Goal: Task Accomplishment & Management: Manage account settings

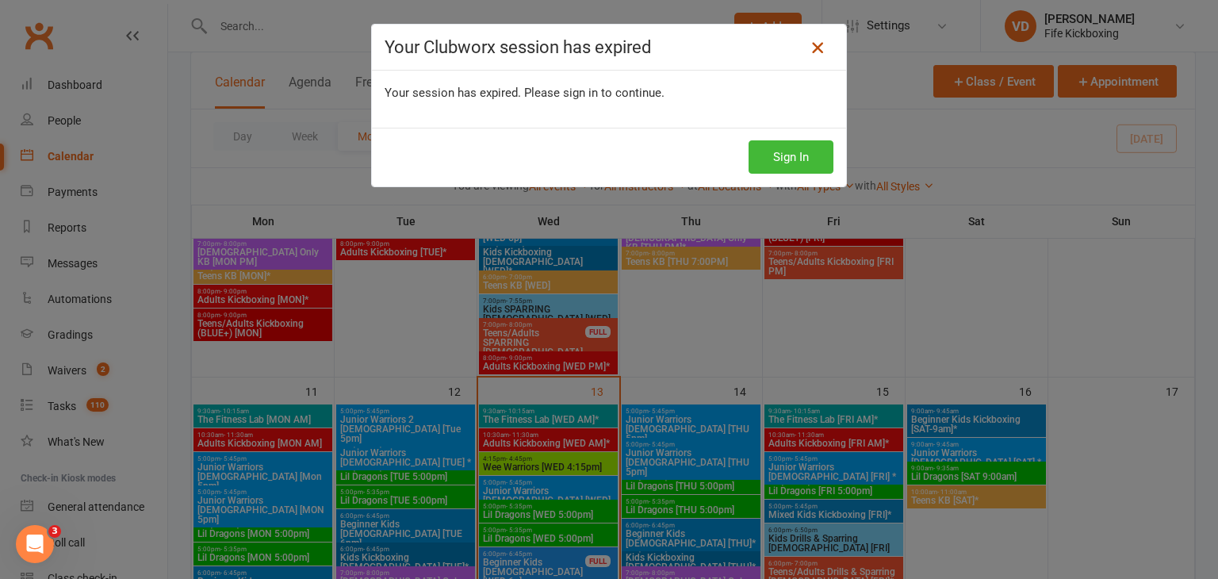
scroll to position [714, 0]
click at [791, 156] on button "Sign In" at bounding box center [790, 156] width 85 height 33
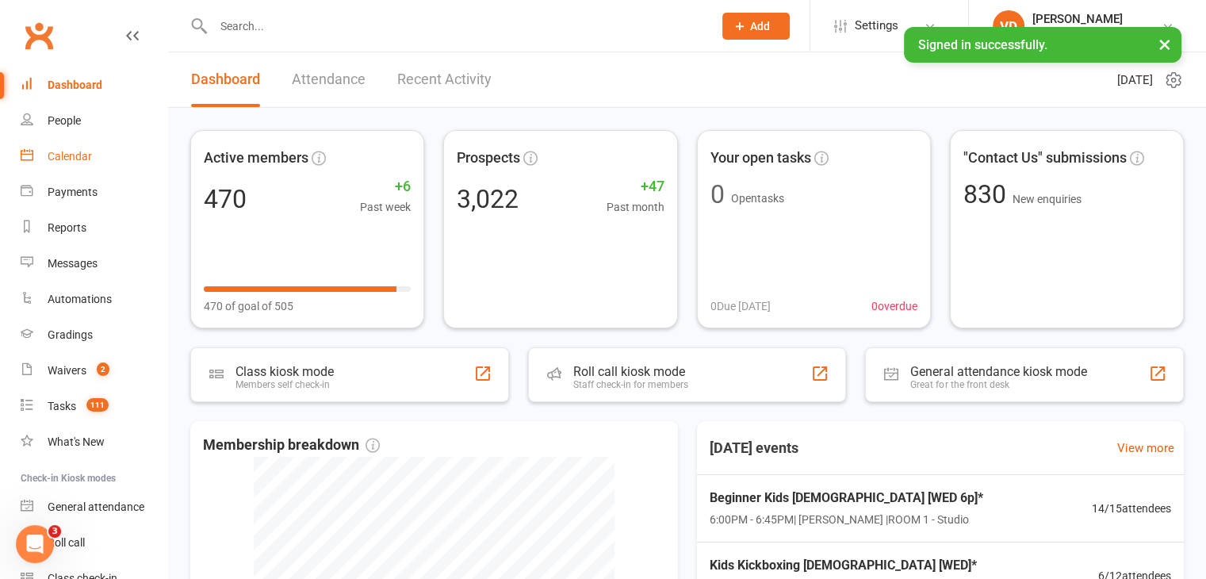
click at [73, 152] on div "Calendar" at bounding box center [70, 156] width 44 height 13
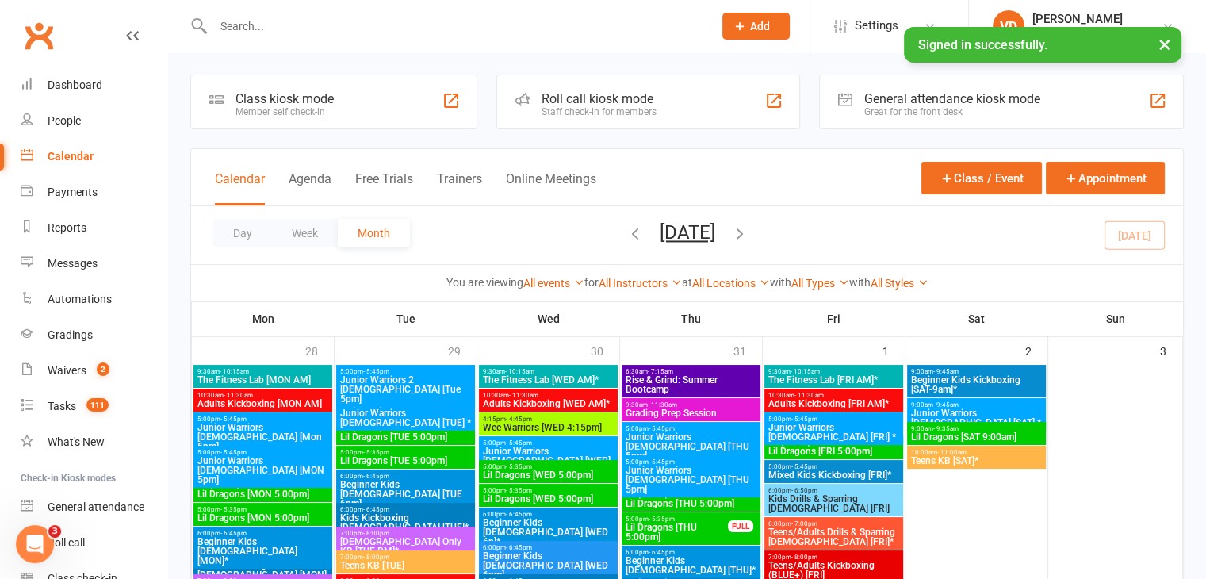
click at [546, 427] on span "Wee Warriors [WED 4:15pm]" at bounding box center [548, 428] width 132 height 10
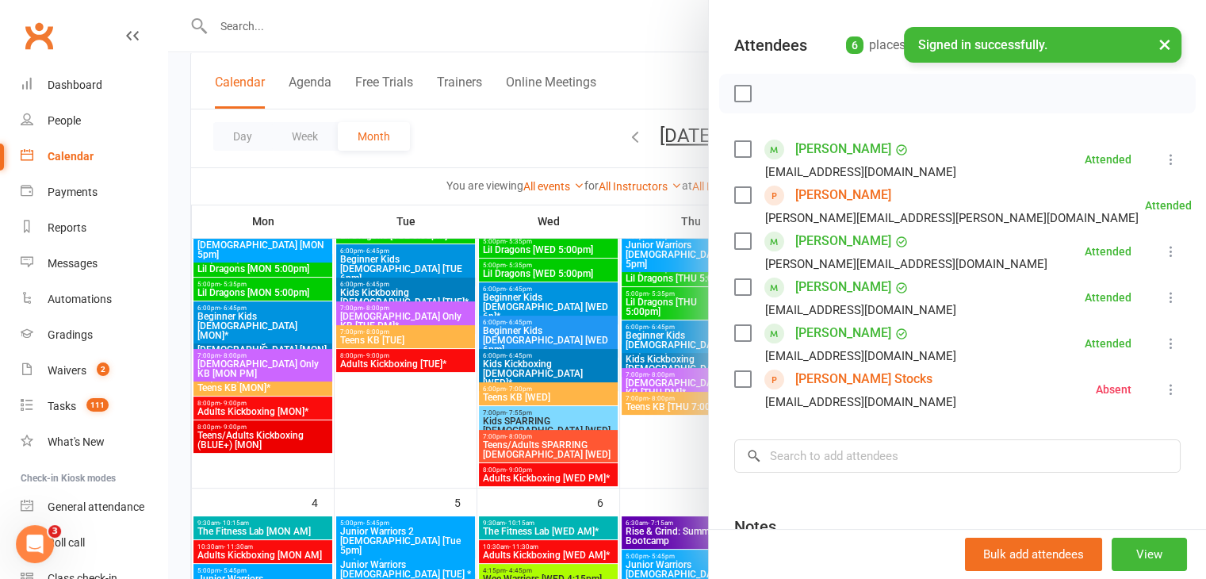
scroll to position [238, 0]
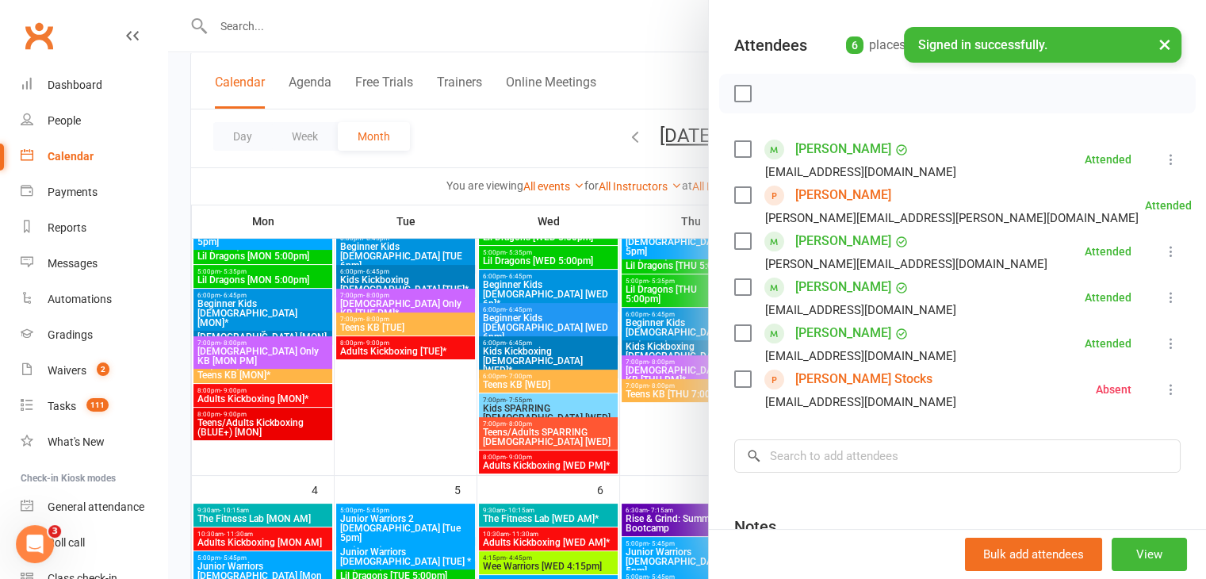
click at [536, 565] on div at bounding box center [687, 289] width 1038 height 579
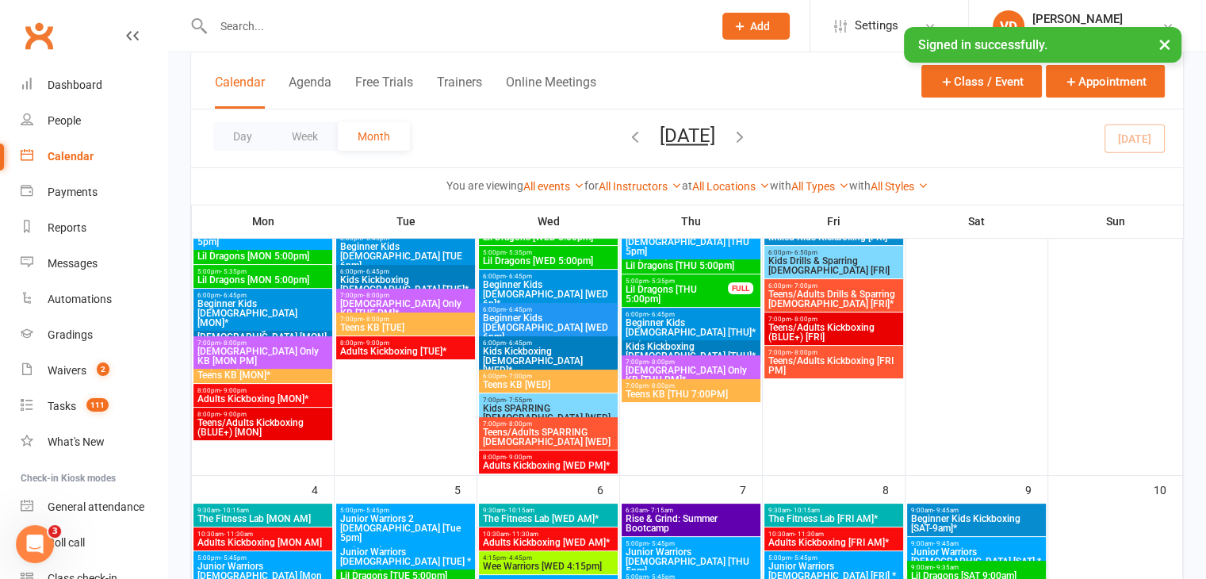
click at [545, 562] on span "Wee Warriors [WED 4:15pm]" at bounding box center [548, 566] width 132 height 10
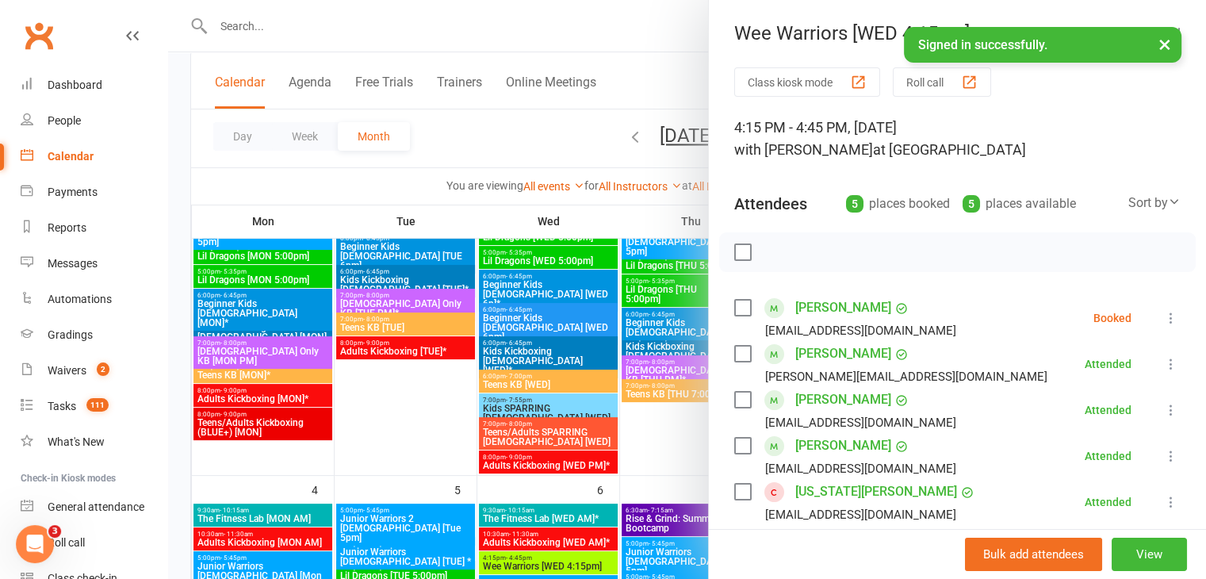
click at [825, 494] on link "Georgia Sharp" at bounding box center [876, 491] width 162 height 25
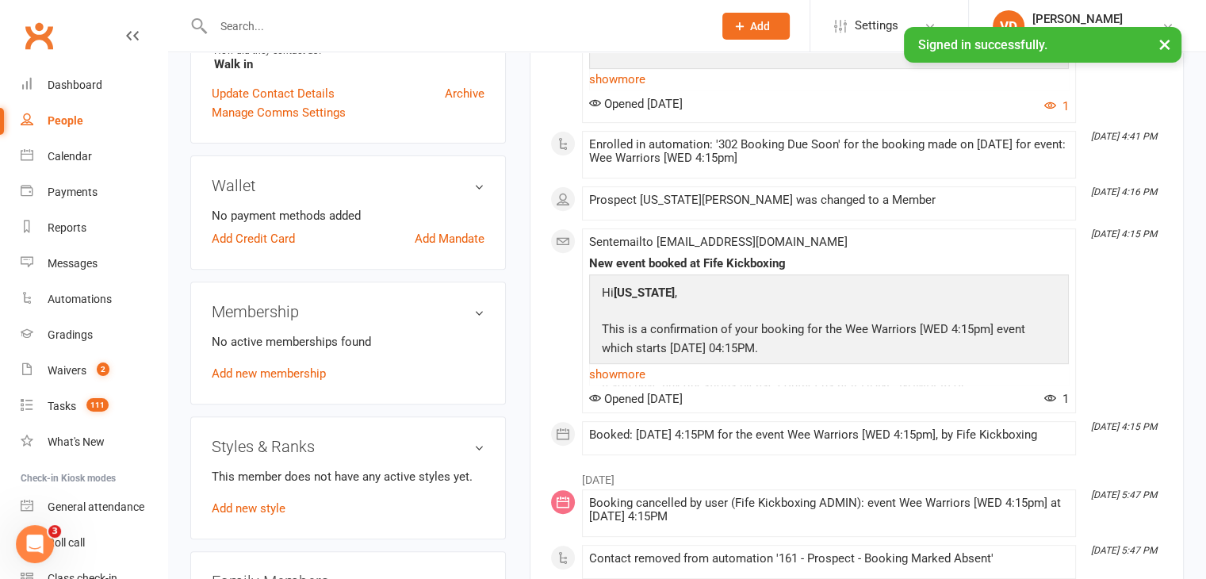
scroll to position [555, 0]
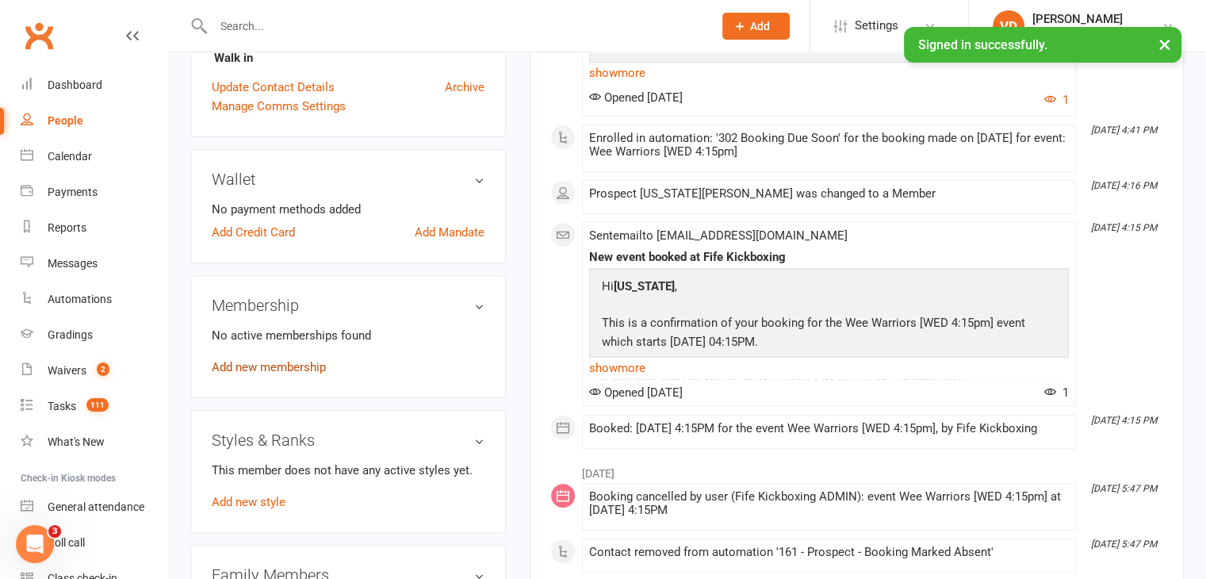
click at [258, 374] on link "Add new membership" at bounding box center [269, 367] width 114 height 14
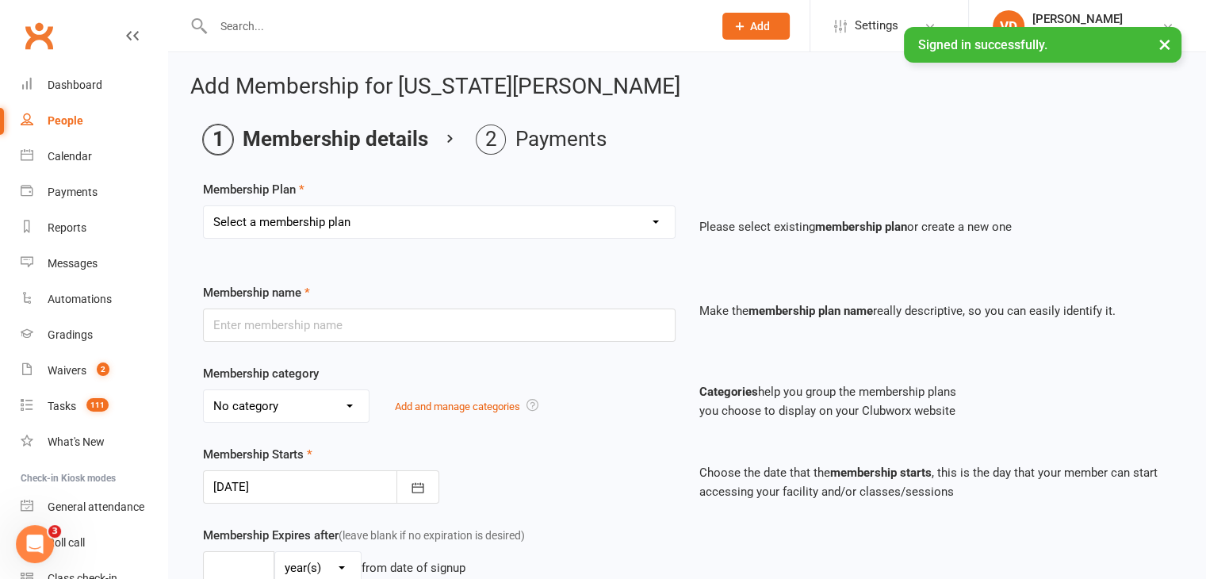
click at [599, 224] on select "Select a membership plan Create new Membership Plan Lil Dragons (2024) Junior W…" at bounding box center [439, 222] width 471 height 32
select select "86"
click at [204, 206] on select "Select a membership plan Create new Membership Plan Lil Dragons (2024) Junior W…" at bounding box center [439, 222] width 471 height 32
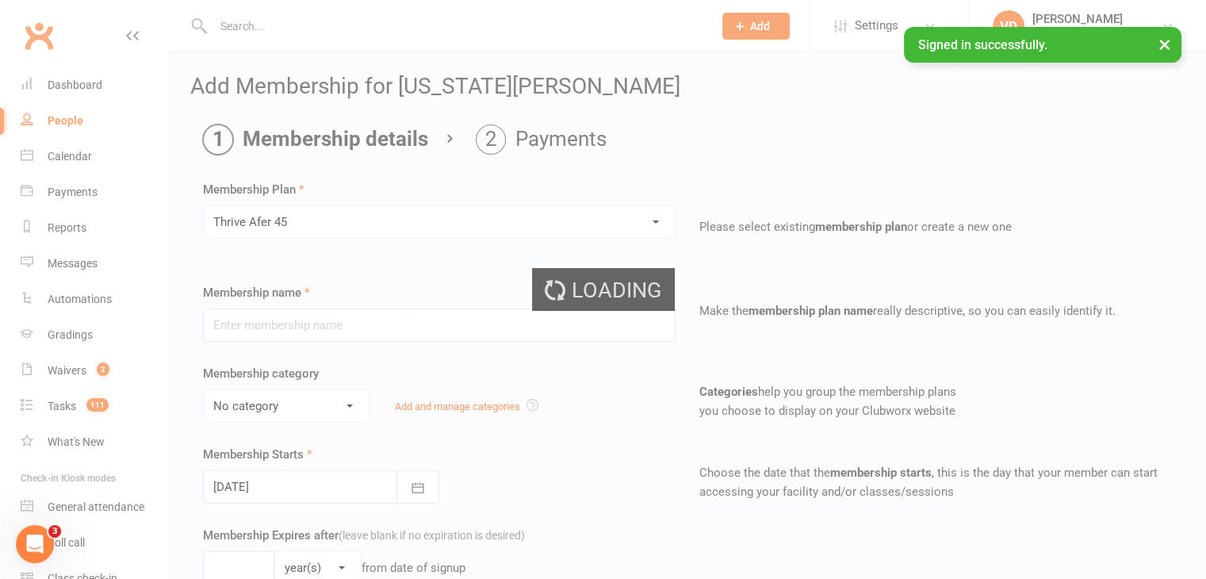
type input "Thrive Afer 45"
type input "21 Aug 2025"
type input "9"
select select "1"
type input "16"
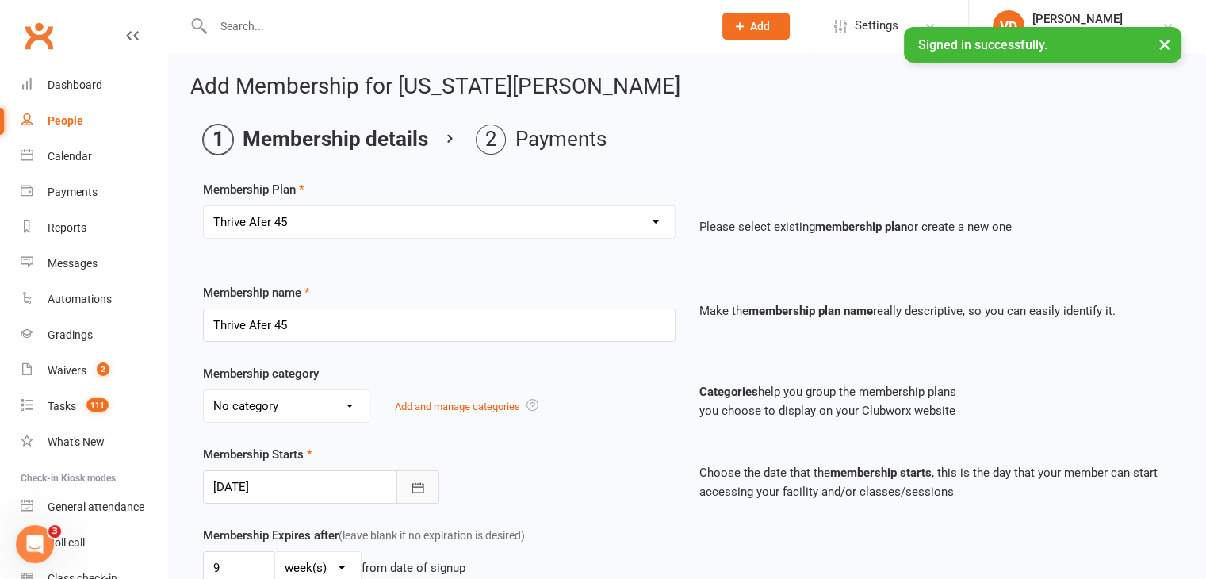
click at [415, 486] on icon "button" at bounding box center [418, 488] width 16 height 16
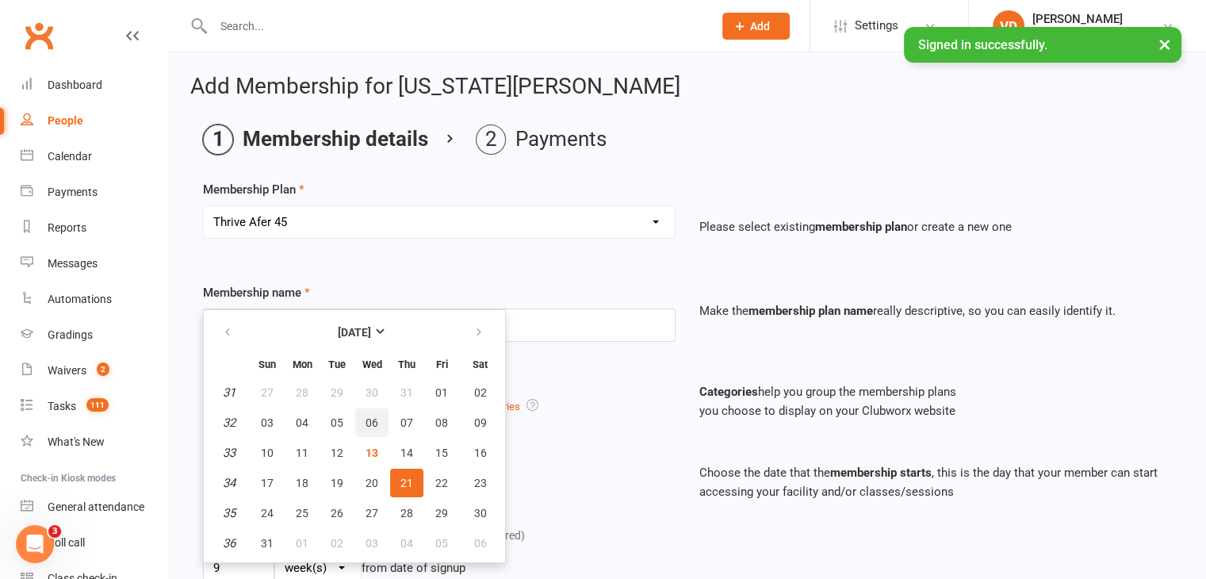
click at [369, 420] on span "06" at bounding box center [372, 422] width 13 height 13
type input "[DATE]"
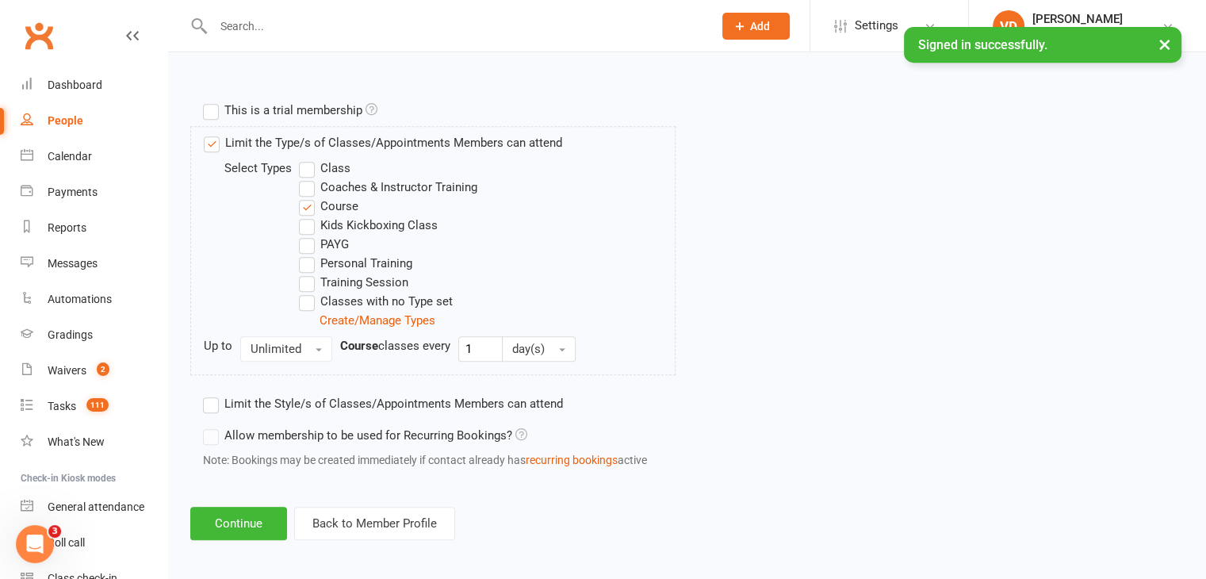
scroll to position [729, 0]
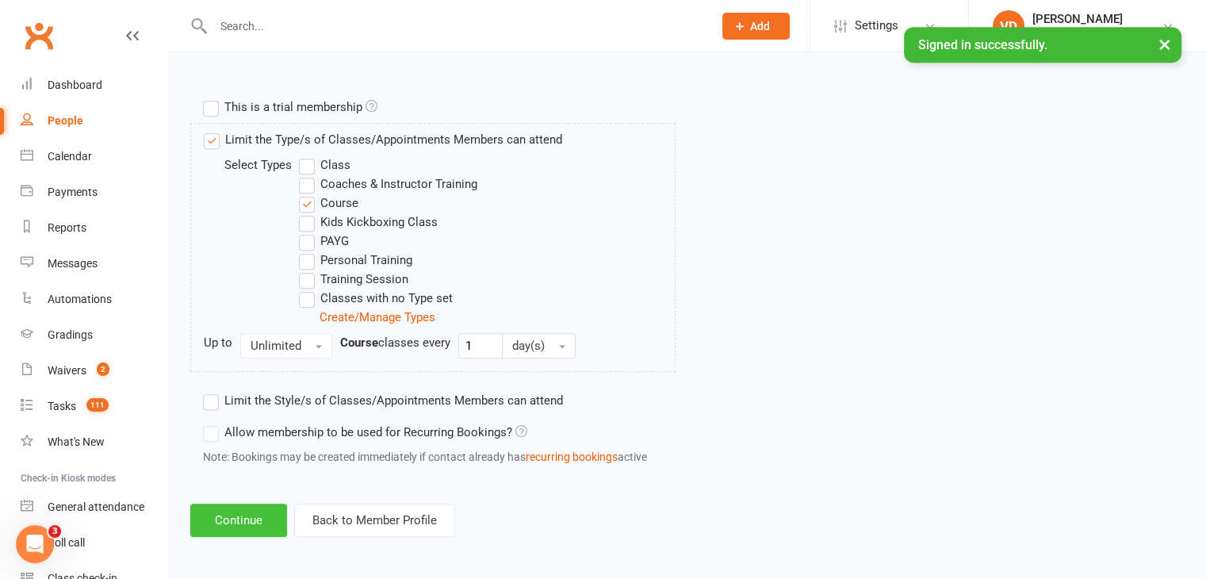
click at [242, 512] on button "Continue" at bounding box center [238, 519] width 97 height 33
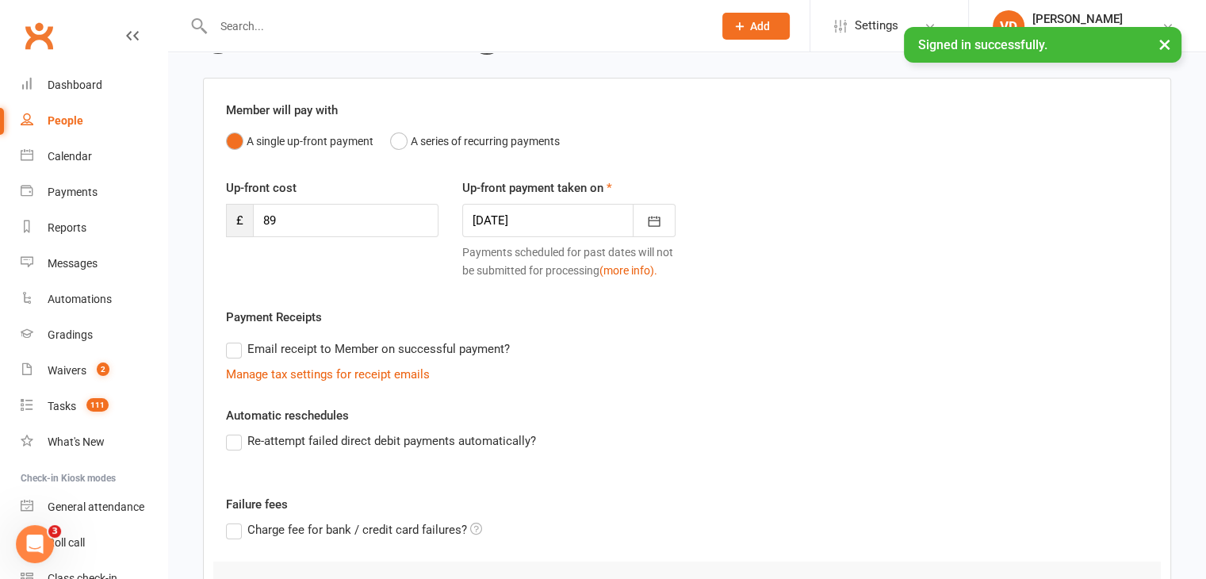
scroll to position [317, 0]
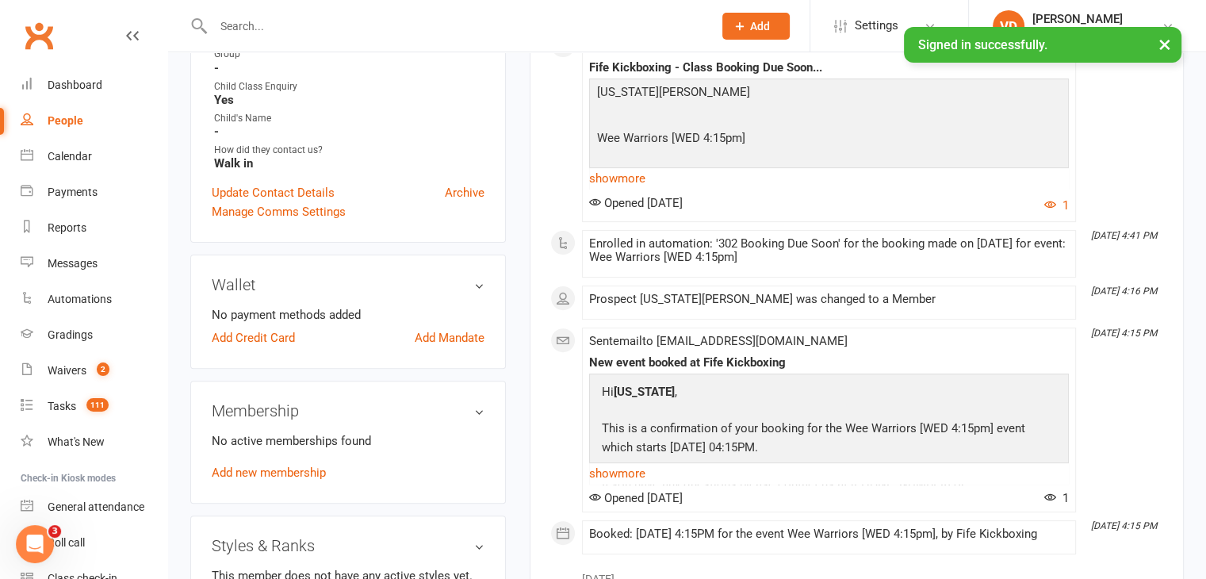
scroll to position [476, 0]
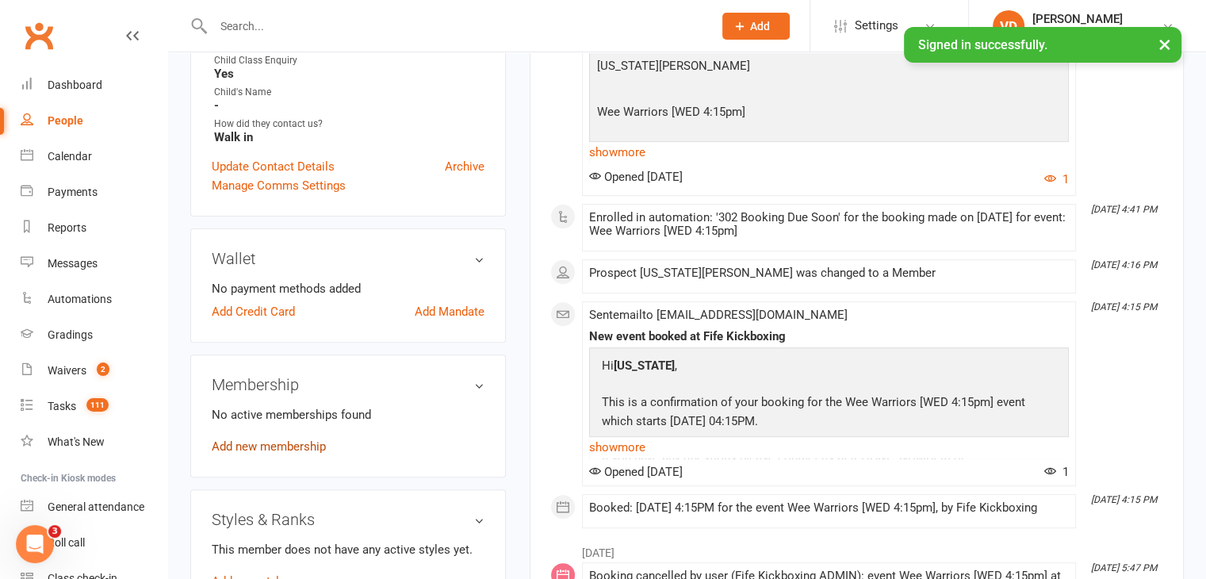
click at [291, 451] on link "Add new membership" at bounding box center [269, 446] width 114 height 14
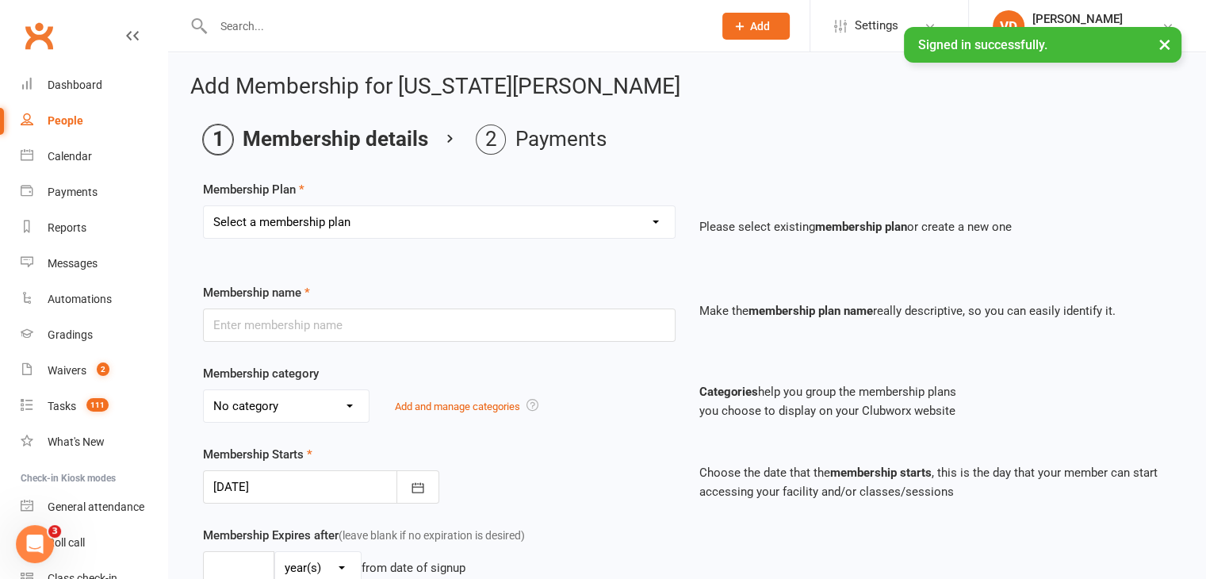
click at [389, 223] on select "Select a membership plan Create new Membership Plan Lil Dragons (2024) Junior W…" at bounding box center [439, 222] width 471 height 32
select select "82"
click at [204, 206] on select "Select a membership plan Create new Membership Plan Lil Dragons (2024) Junior W…" at bounding box center [439, 222] width 471 height 32
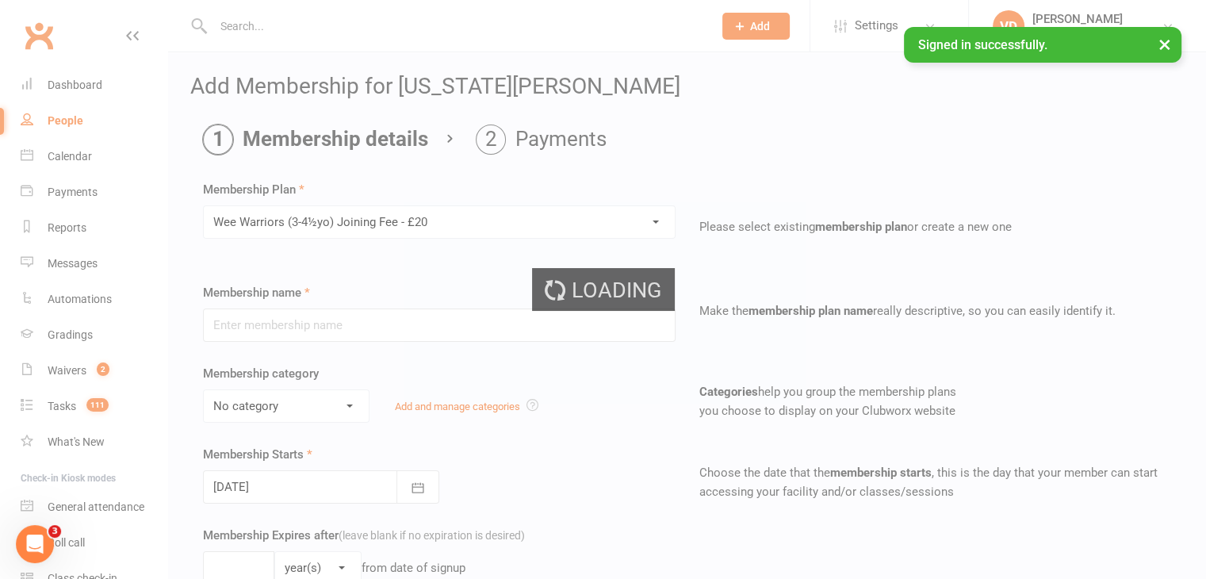
type input "Wee Warriors (3-4½yo) Joining Fee - £20"
select select "10"
type input "0"
type input "1"
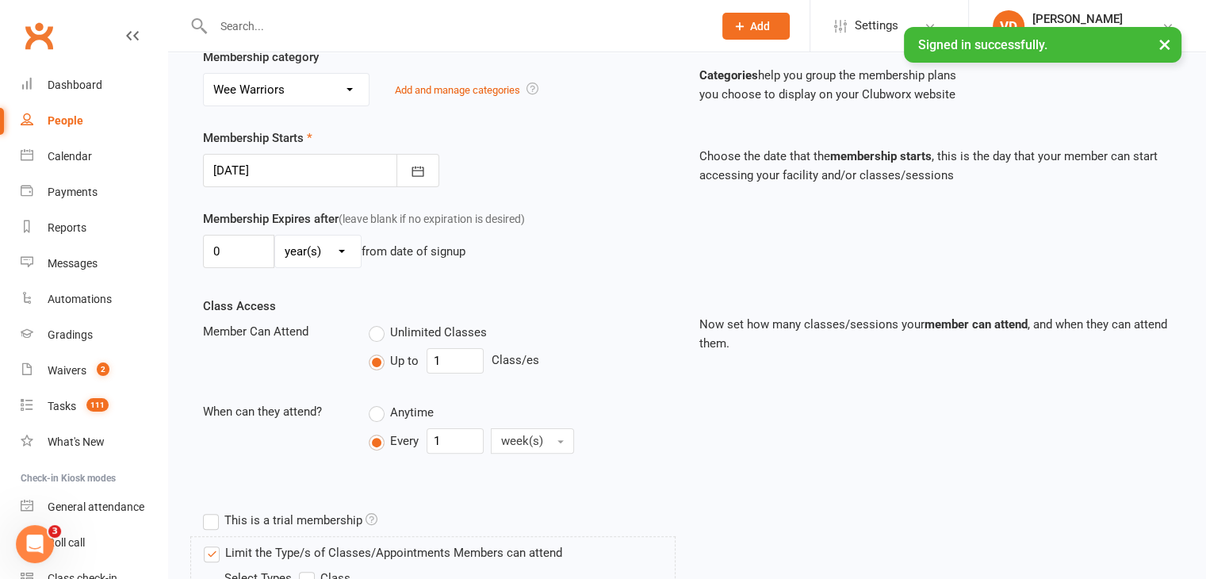
scroll to position [317, 0]
click at [413, 163] on icon "button" at bounding box center [418, 171] width 16 height 16
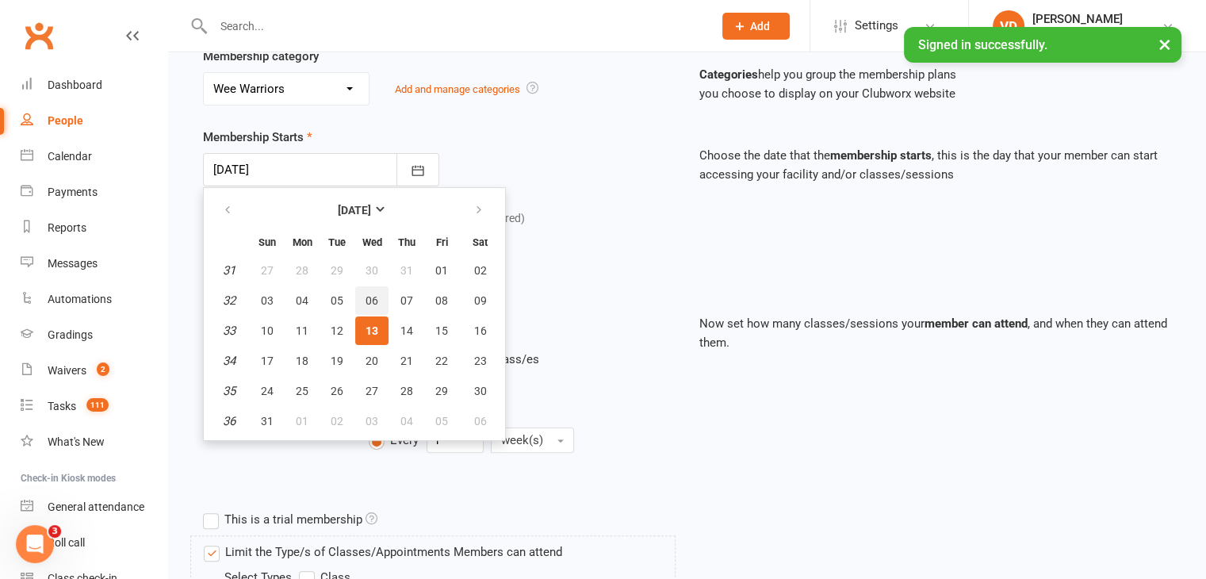
click at [370, 296] on span "06" at bounding box center [372, 300] width 13 height 13
type input "[DATE]"
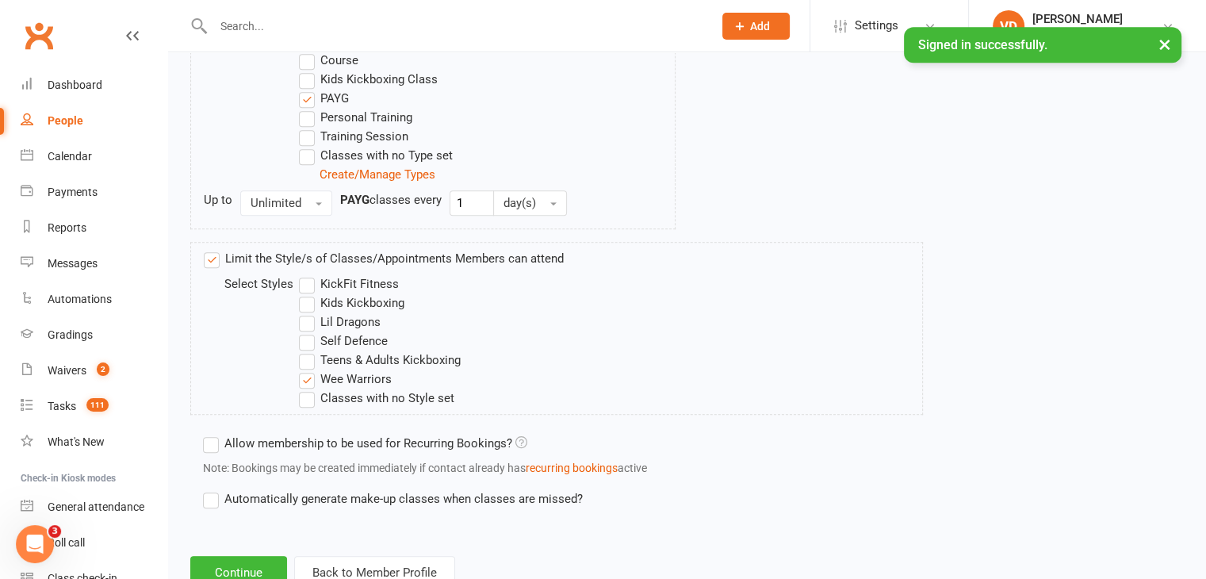
scroll to position [924, 0]
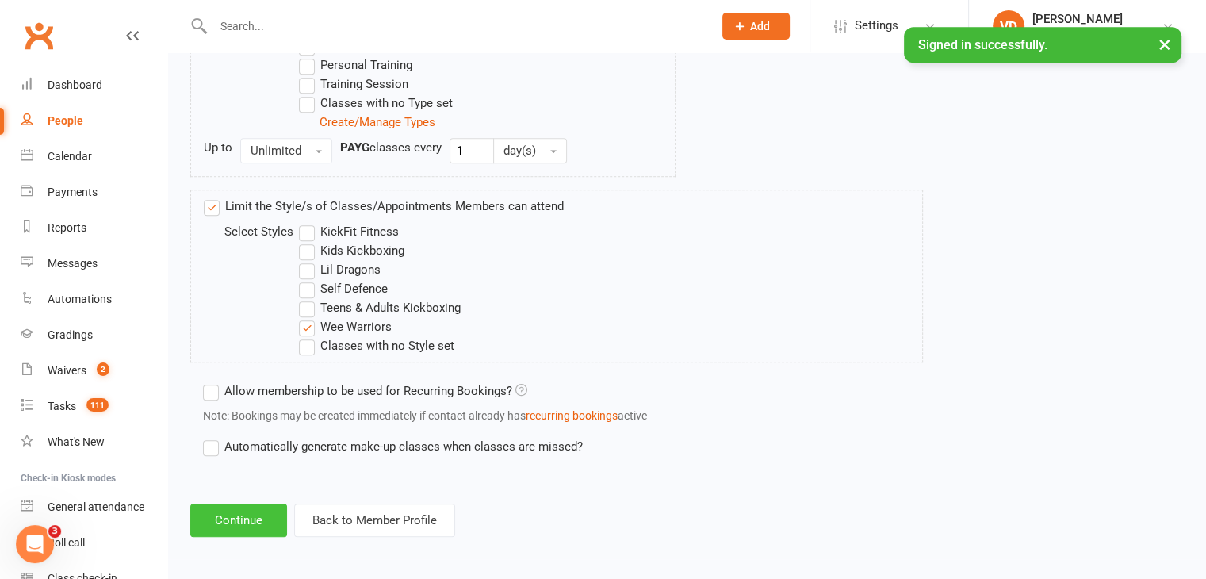
click at [247, 511] on button "Continue" at bounding box center [238, 519] width 97 height 33
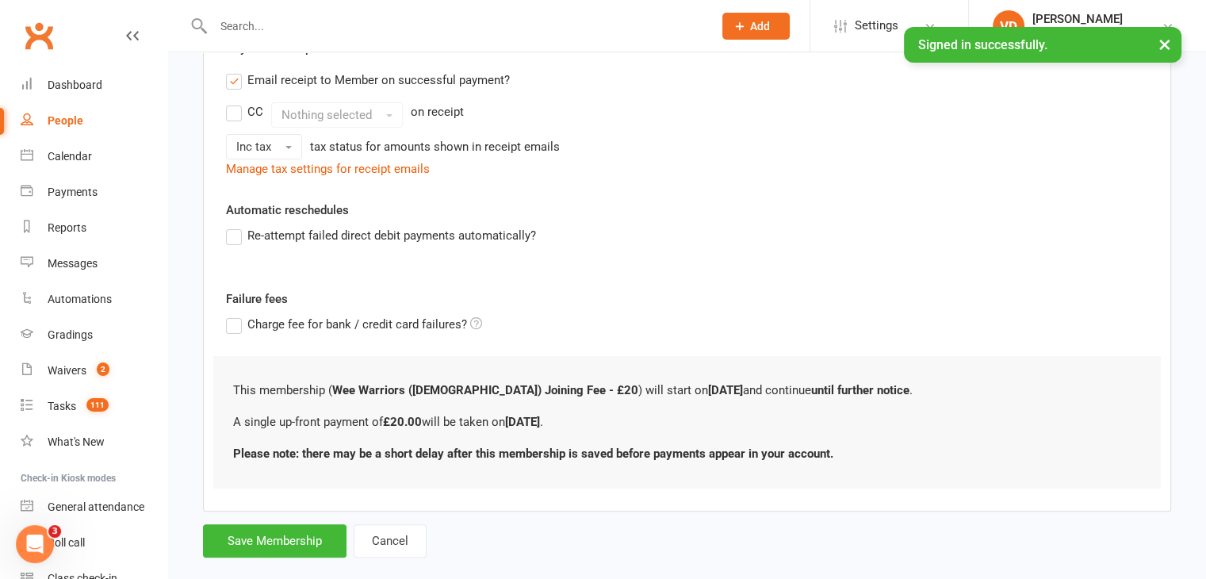
scroll to position [395, 0]
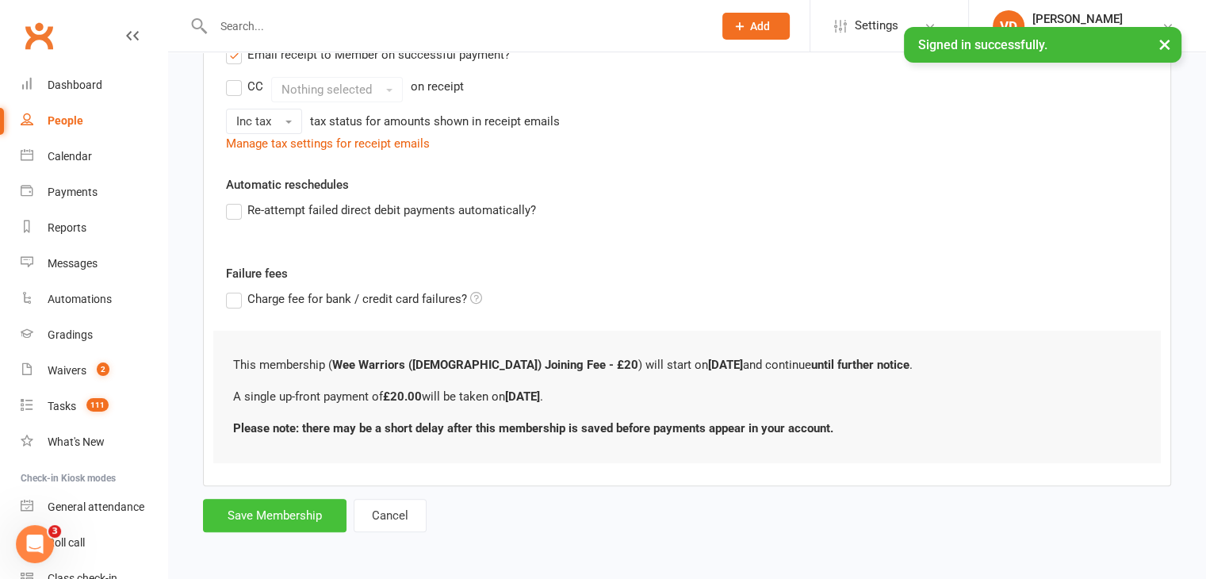
click at [285, 517] on button "Save Membership" at bounding box center [275, 515] width 144 height 33
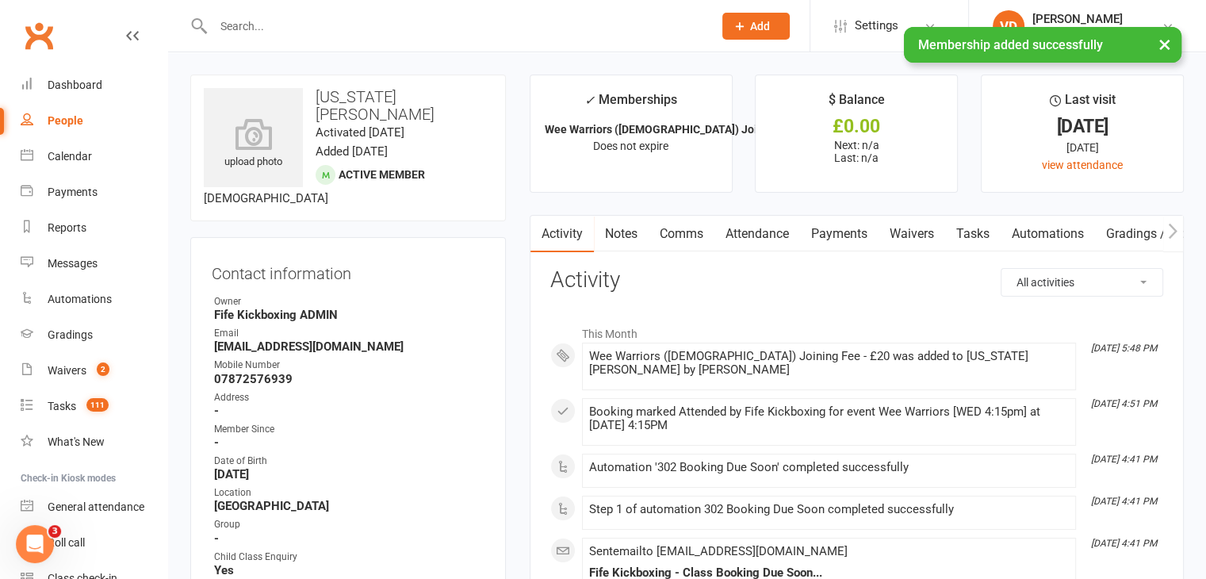
click at [852, 232] on link "Payments" at bounding box center [839, 234] width 78 height 36
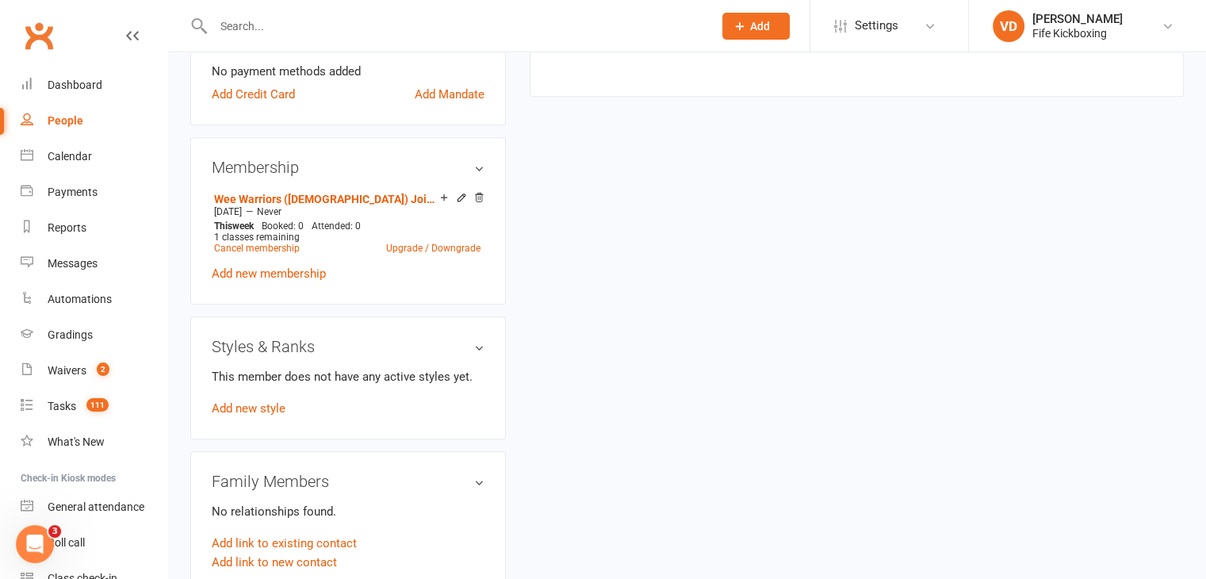
scroll to position [793, 0]
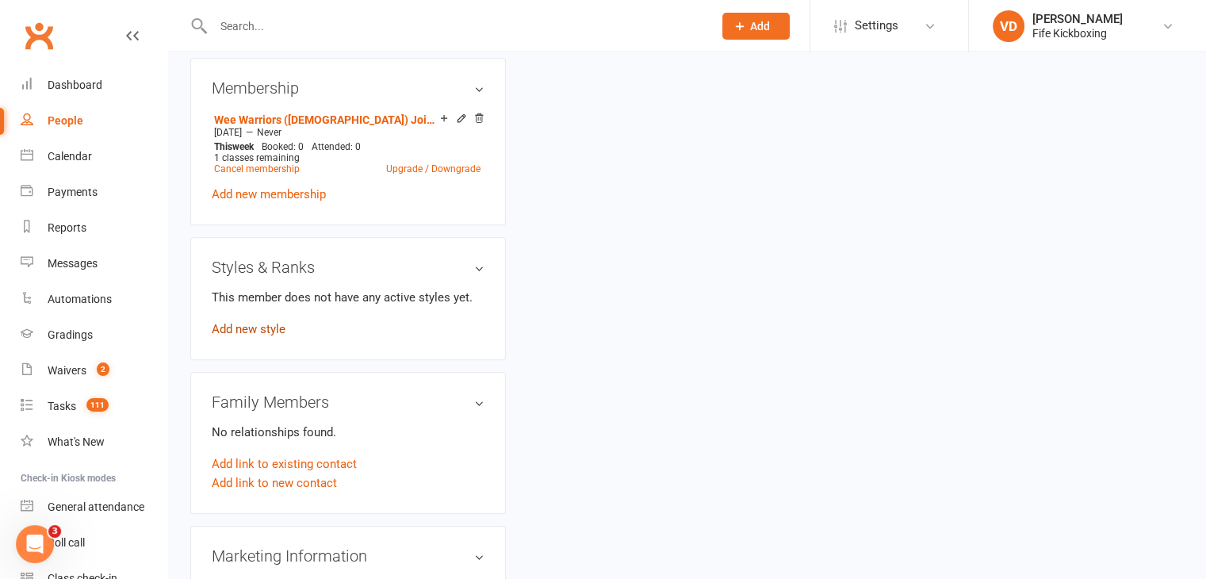
click at [259, 322] on link "Add new style" at bounding box center [249, 329] width 74 height 14
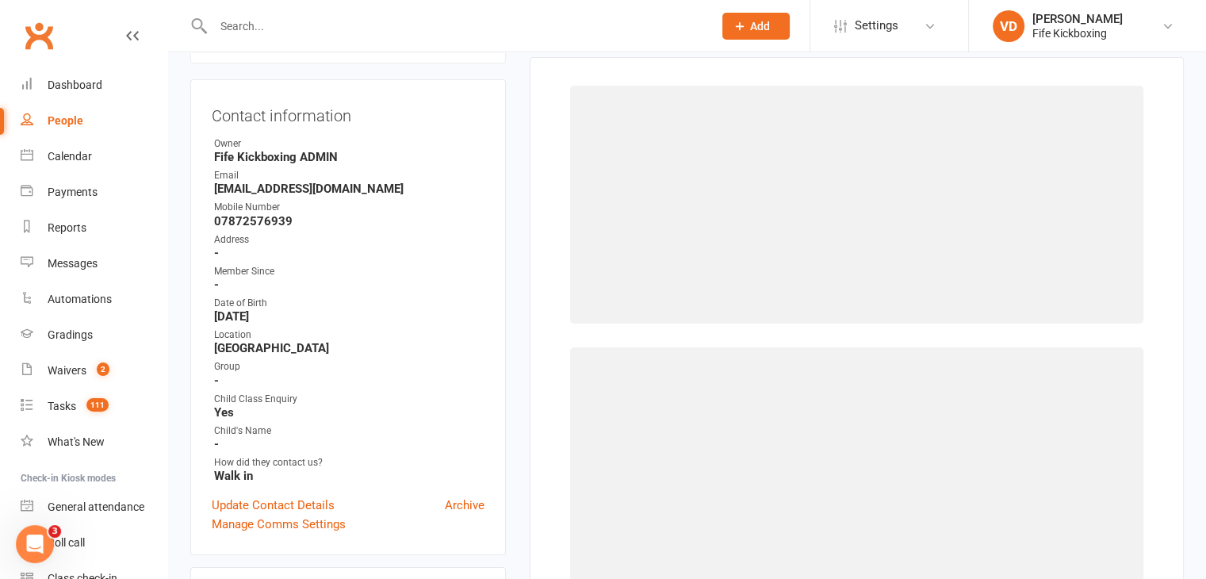
scroll to position [136, 0]
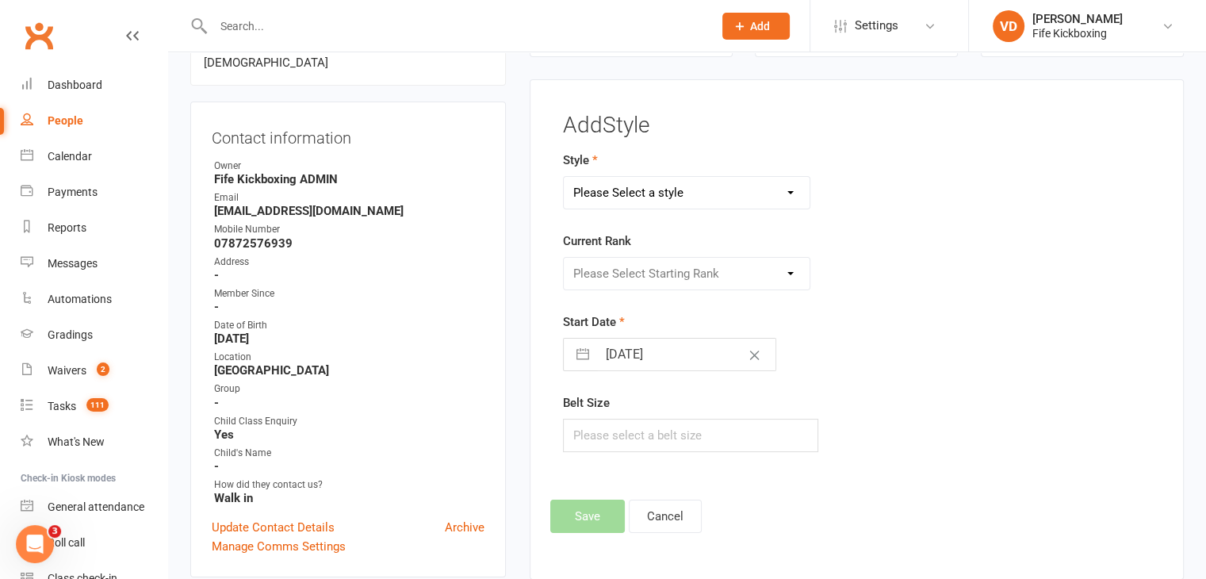
click at [684, 193] on select "Please Select a style KickFit Fitness Kids Kickboxing Lil Dragons Self Defence …" at bounding box center [687, 193] width 247 height 32
select select "1435"
click at [564, 177] on select "Please Select a style KickFit Fitness Kids Kickboxing Lil Dragons Self Defence …" at bounding box center [687, 193] width 247 height 32
click at [650, 264] on select "Please Select Starting Rank Wee Warriors Attendee" at bounding box center [687, 274] width 247 height 32
select select "14039"
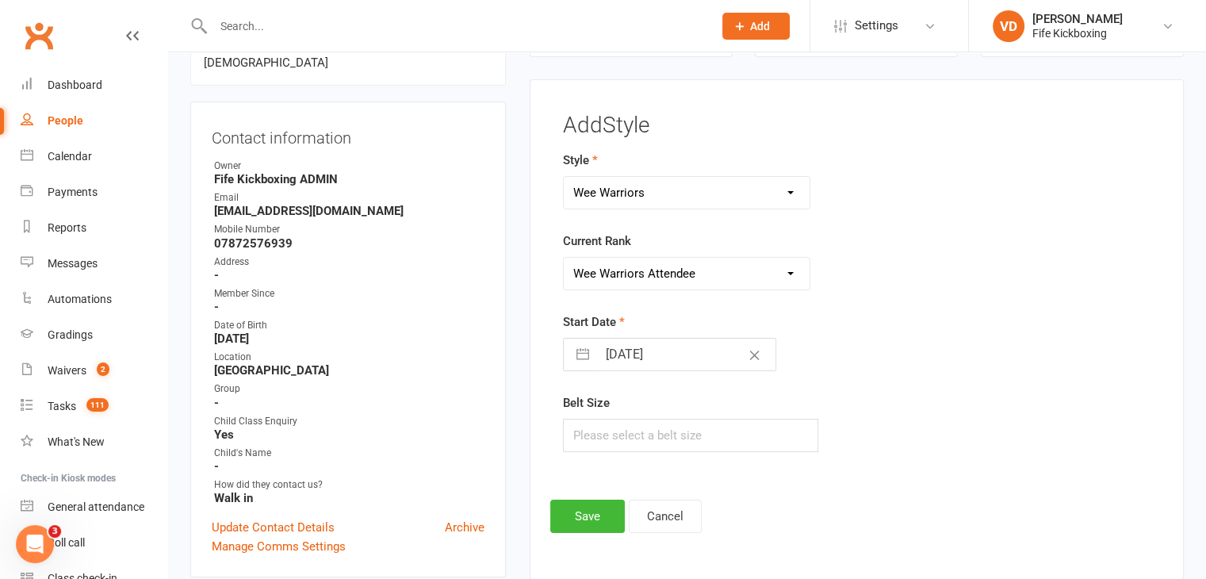
click at [564, 258] on select "Please Select Starting Rank Wee Warriors Attendee" at bounding box center [687, 274] width 247 height 32
click at [651, 358] on input "13 Aug 2025" at bounding box center [686, 355] width 178 height 32
select select "6"
select select "2025"
select select "7"
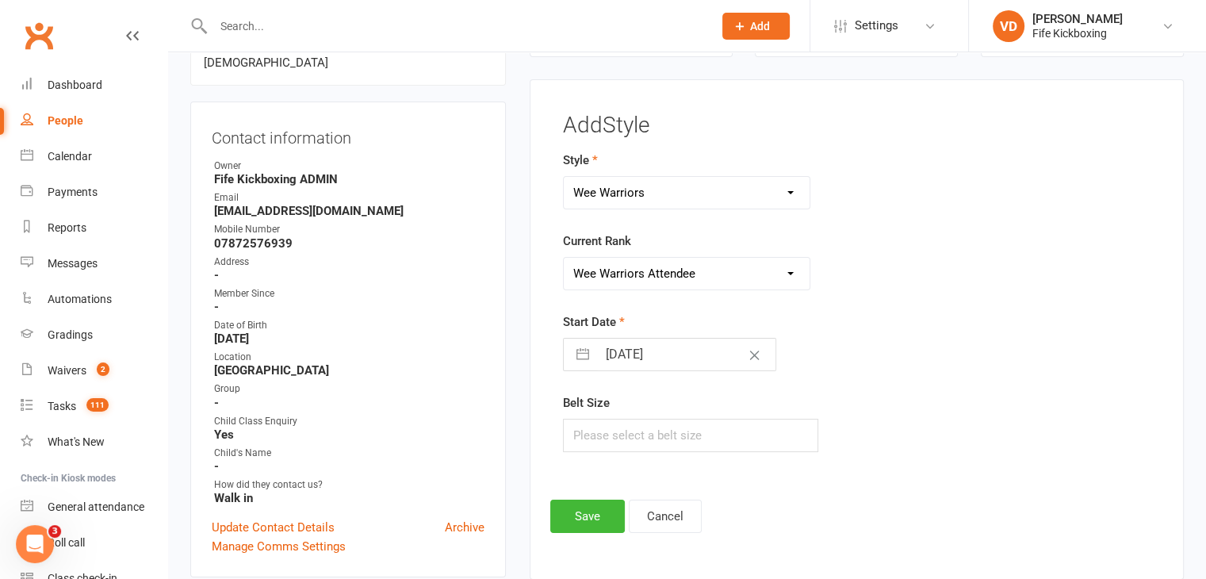
select select "2025"
select select "8"
select select "2025"
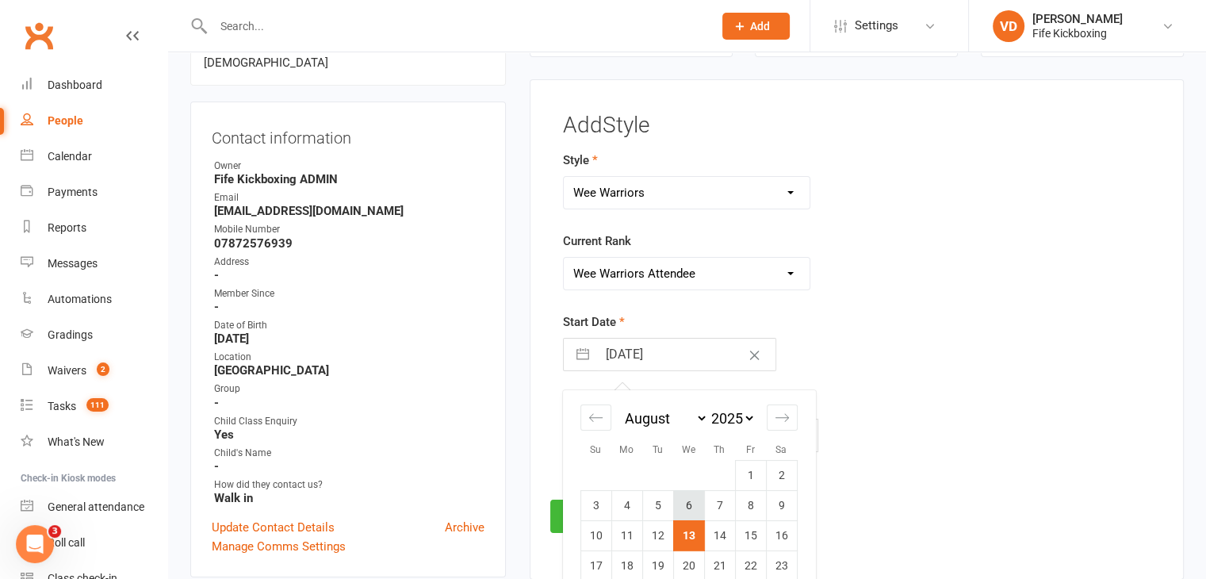
click at [687, 503] on td "6" at bounding box center [688, 505] width 31 height 30
type input "[DATE]"
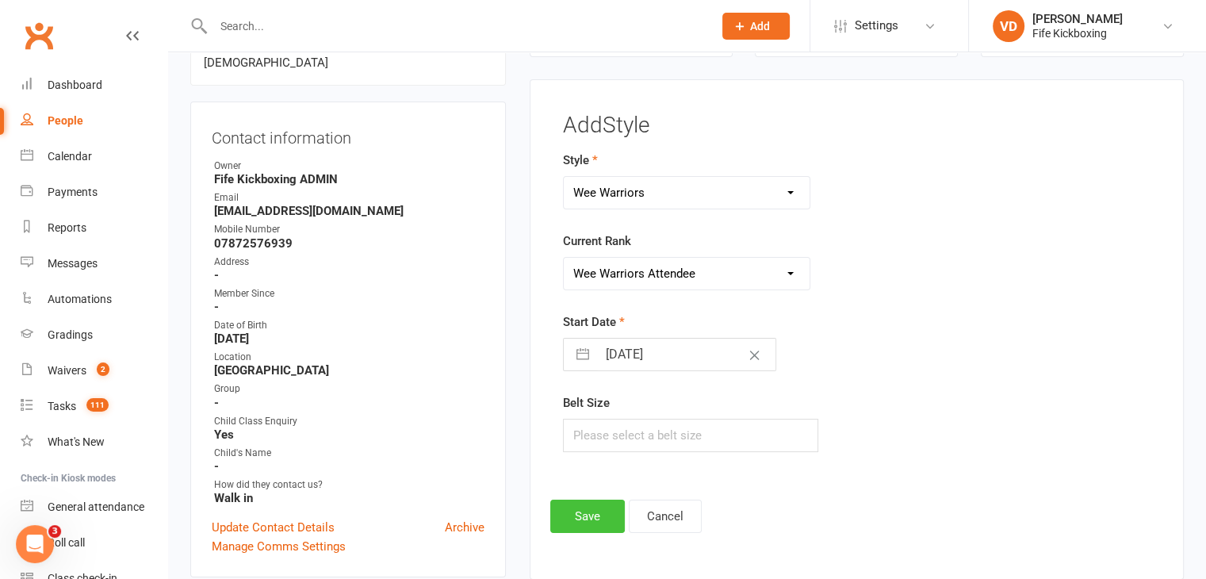
click at [587, 520] on button "Save" at bounding box center [587, 516] width 75 height 33
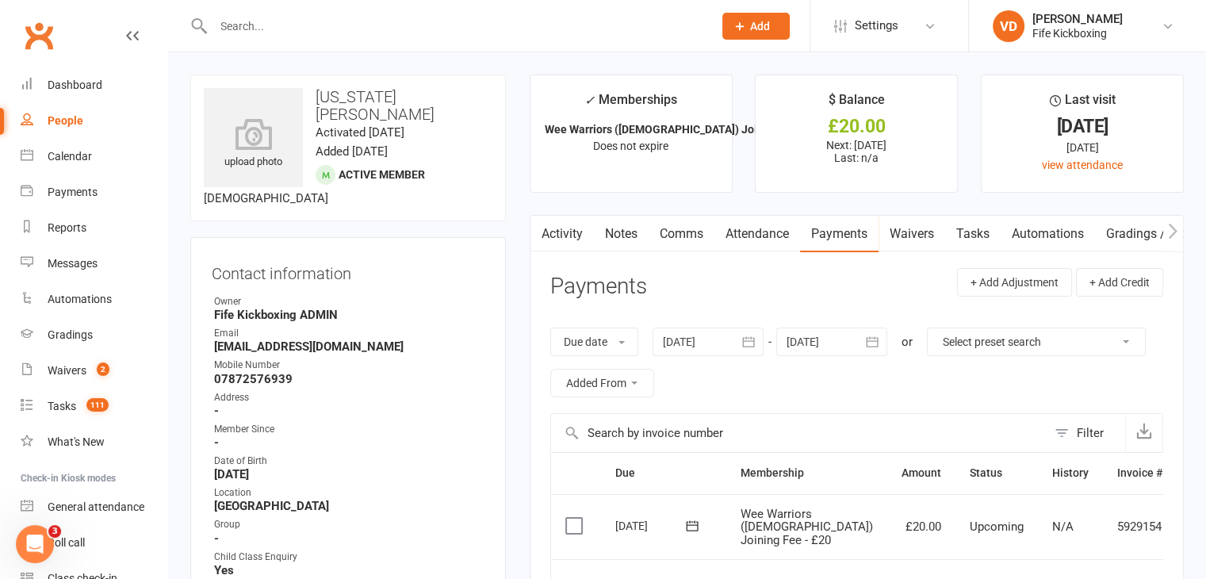
click at [1192, 530] on icon at bounding box center [1200, 527] width 16 height 16
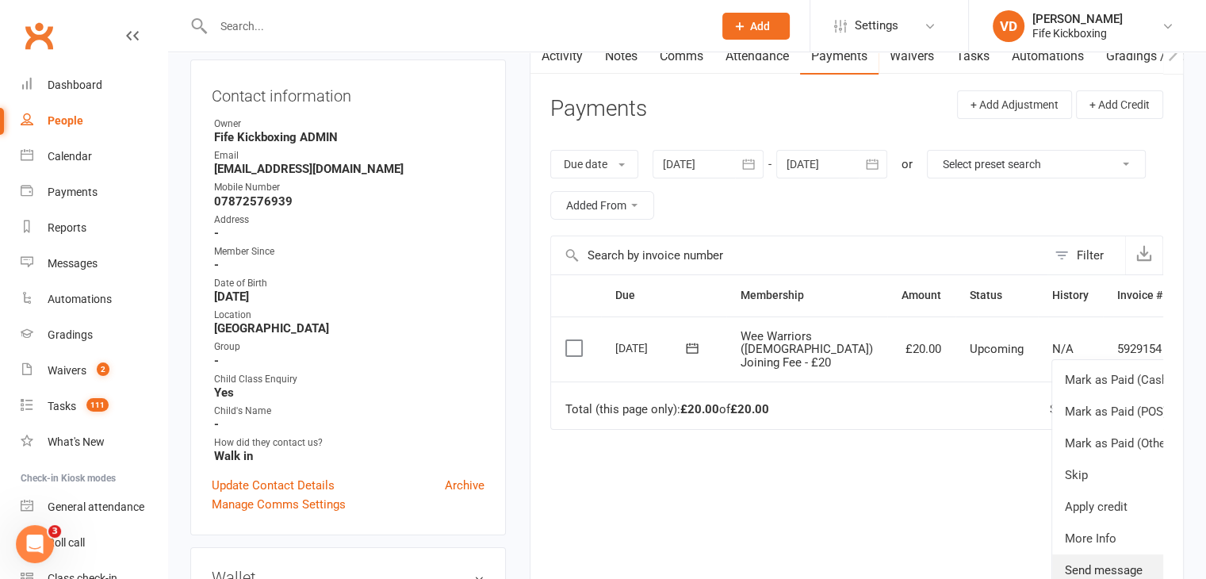
scroll to position [238, 0]
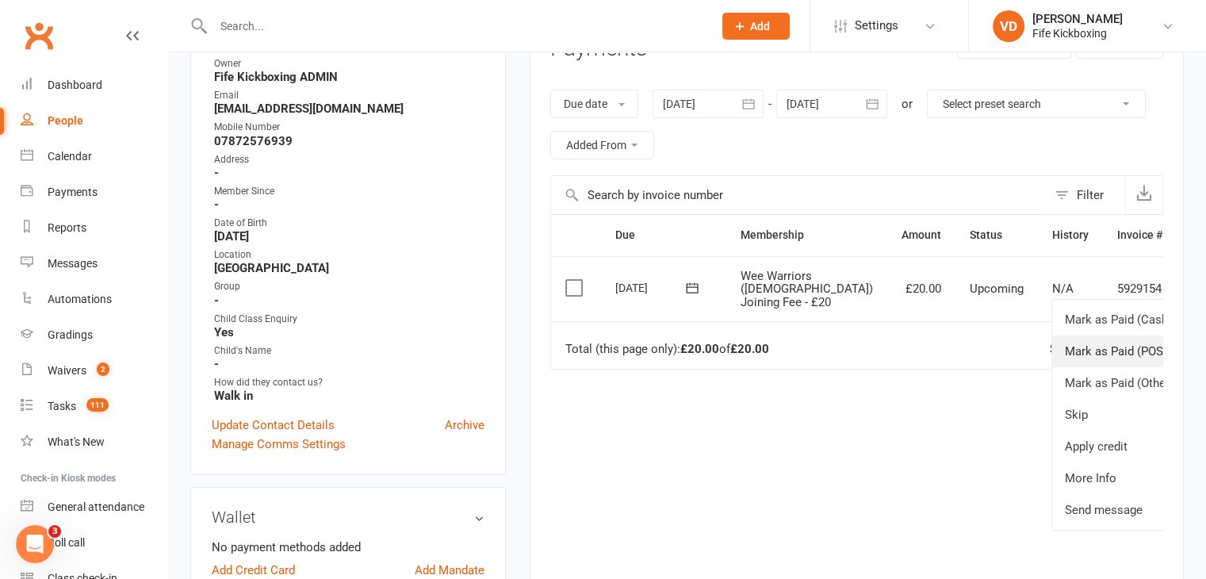
click at [1052, 357] on link "Mark as Paid (POS)" at bounding box center [1130, 351] width 157 height 32
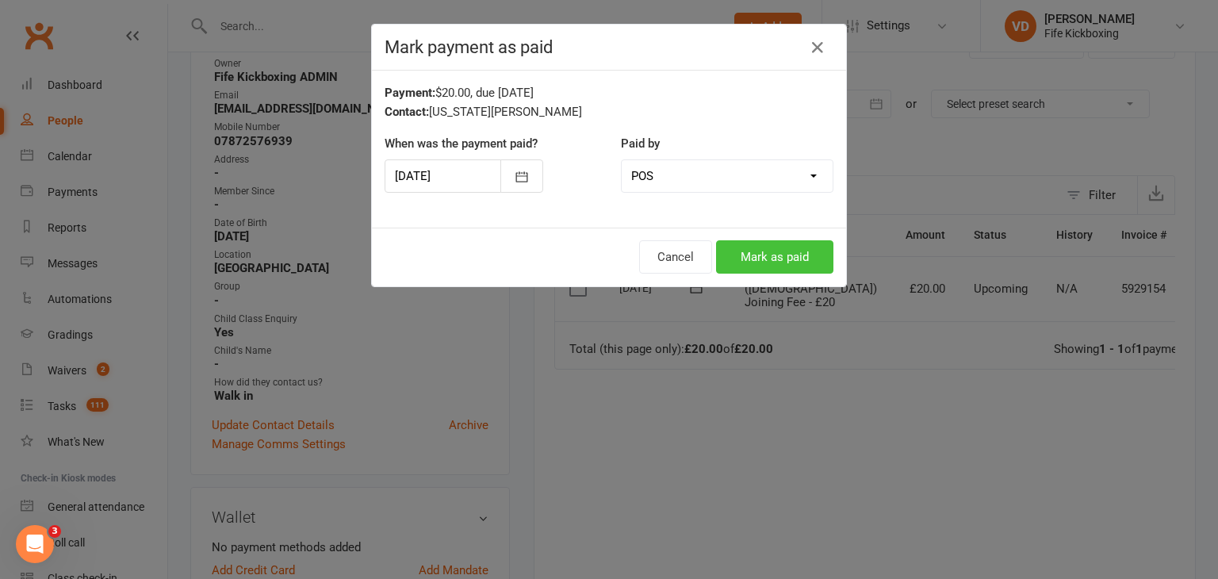
click at [775, 255] on button "Mark as paid" at bounding box center [774, 256] width 117 height 33
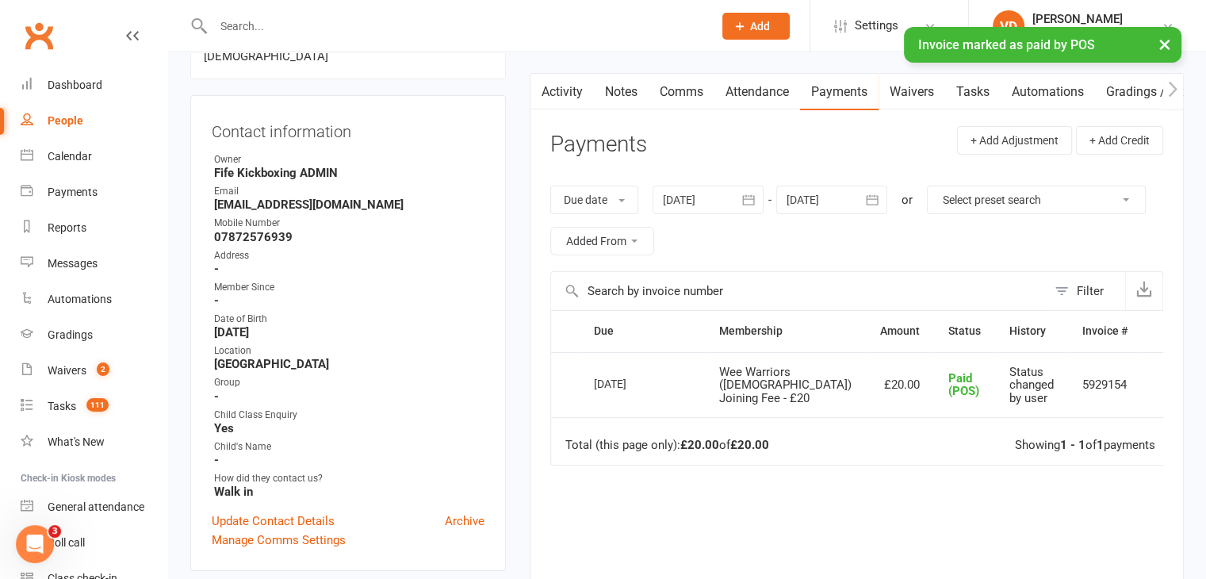
scroll to position [0, 0]
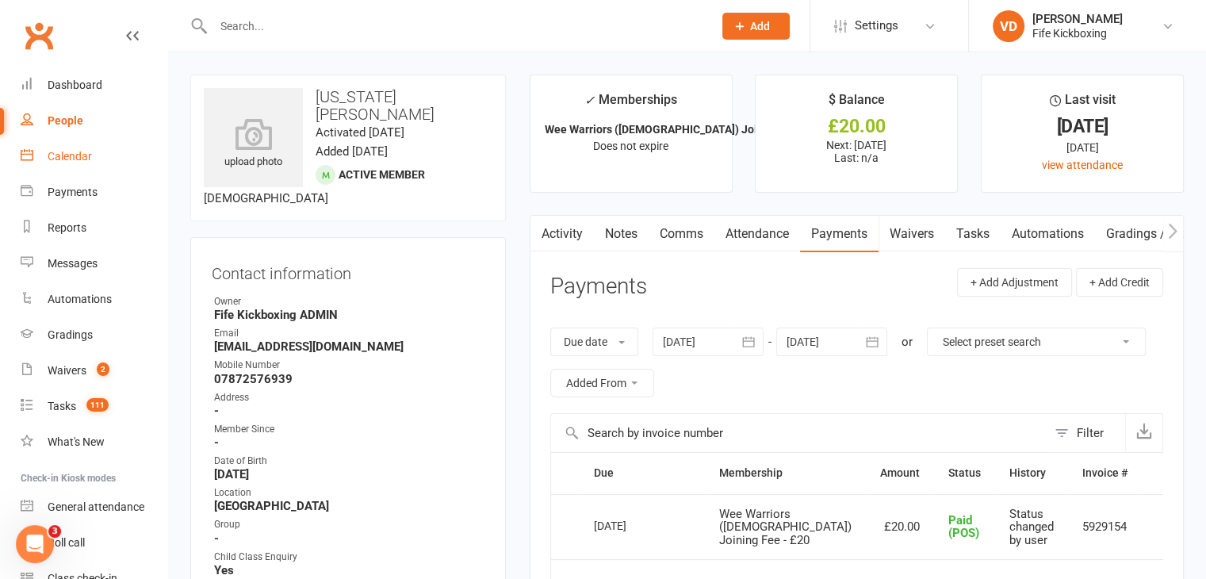
click at [70, 158] on div "Calendar" at bounding box center [70, 156] width 44 height 13
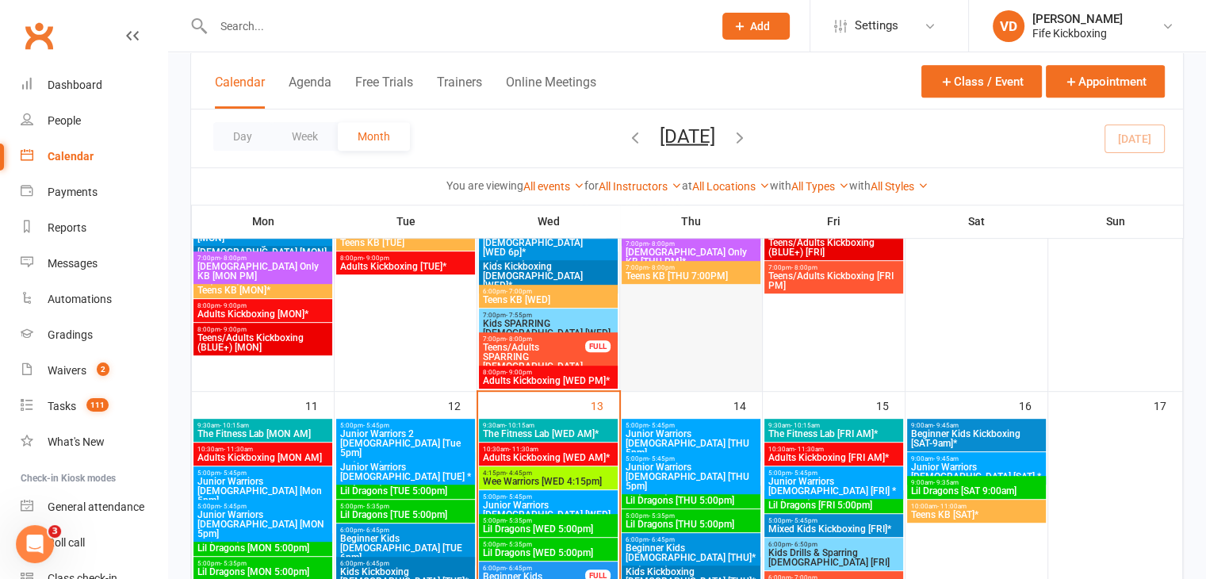
scroll to position [714, 0]
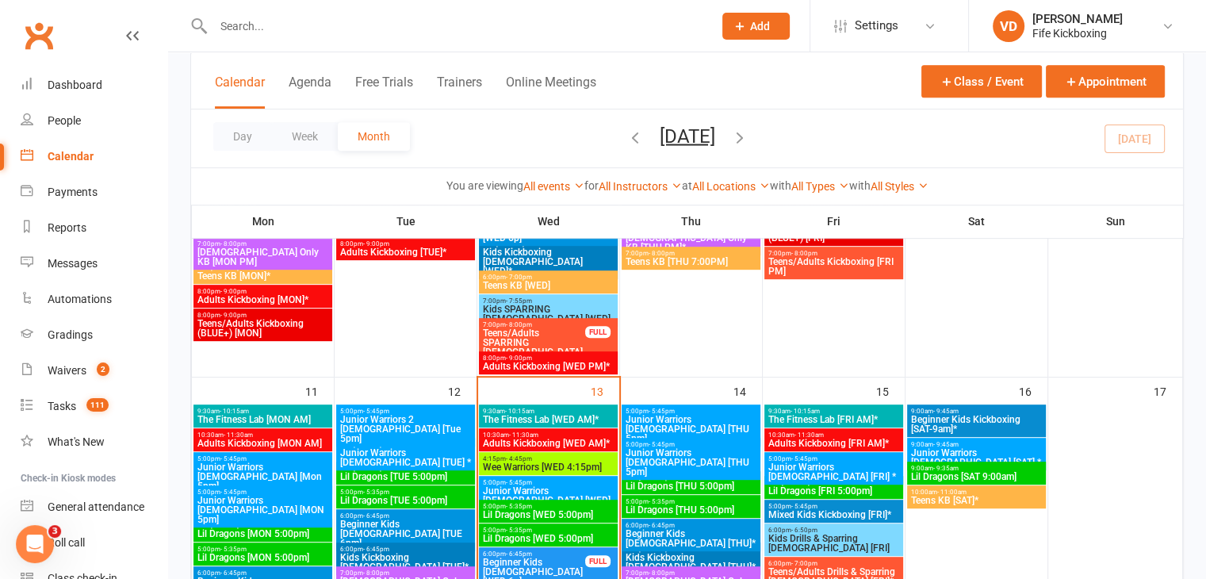
click at [566, 462] on span "Wee Warriors [WED 4:15pm]" at bounding box center [548, 467] width 132 height 10
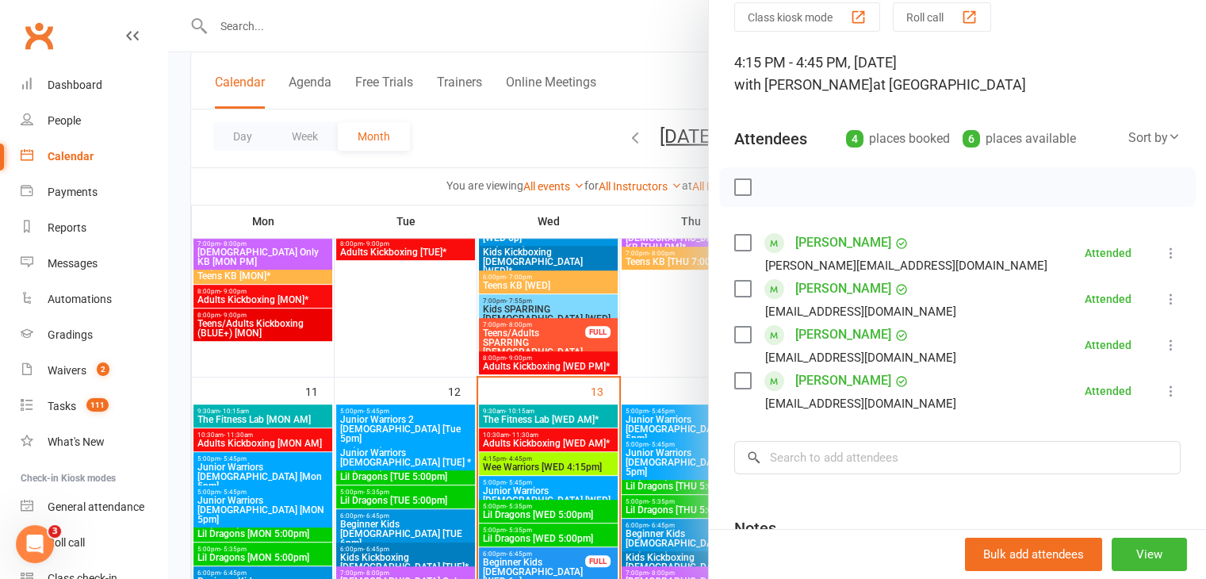
scroll to position [159, 0]
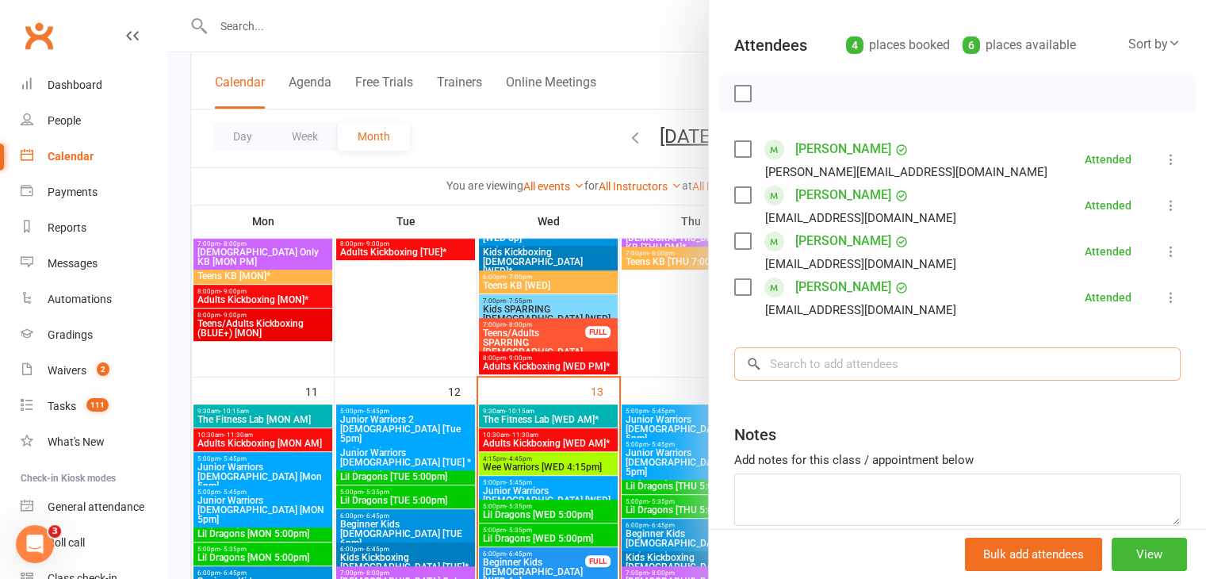
click at [825, 362] on input "search" at bounding box center [957, 363] width 446 height 33
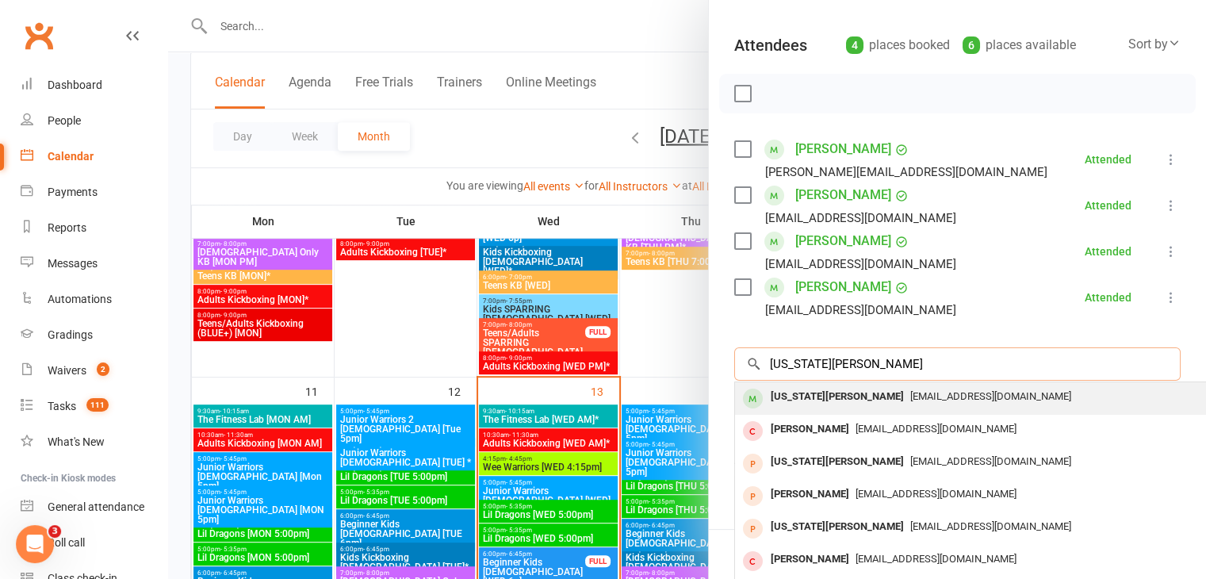
type input "georgia sharp"
click at [787, 392] on div "Georgia Sharp" at bounding box center [837, 396] width 146 height 23
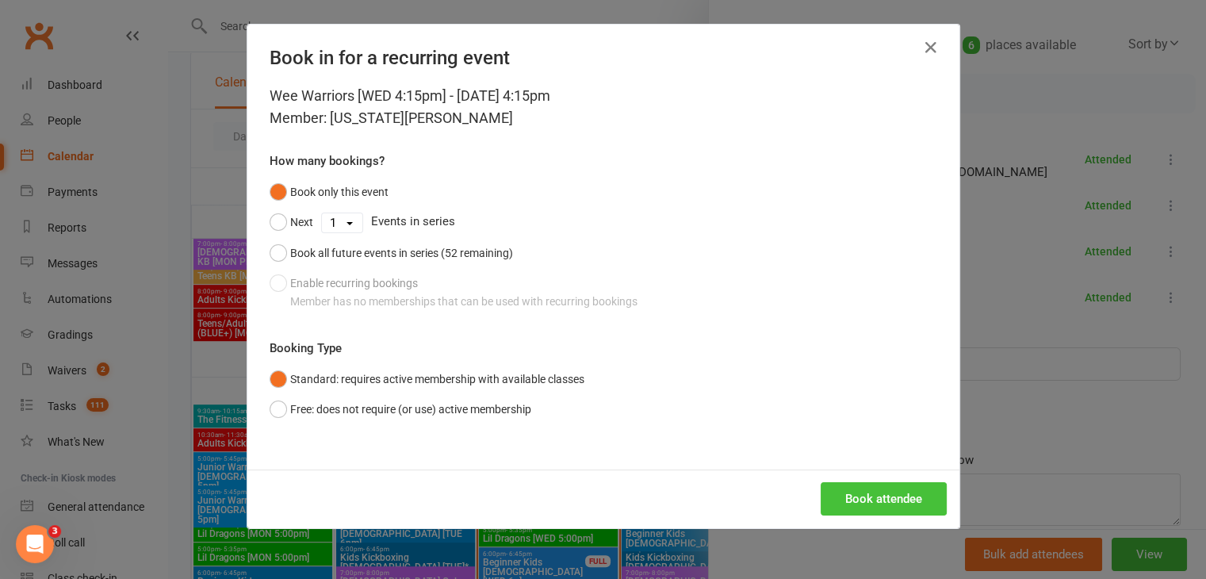
click at [872, 496] on button "Book attendee" at bounding box center [884, 498] width 126 height 33
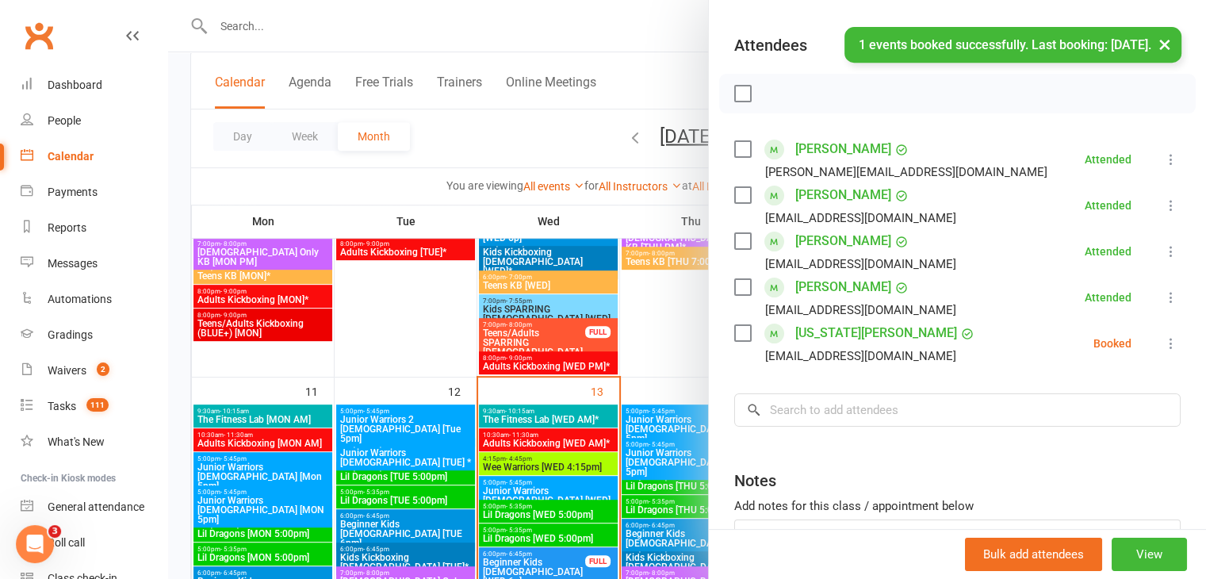
click at [1163, 341] on icon at bounding box center [1171, 343] width 16 height 16
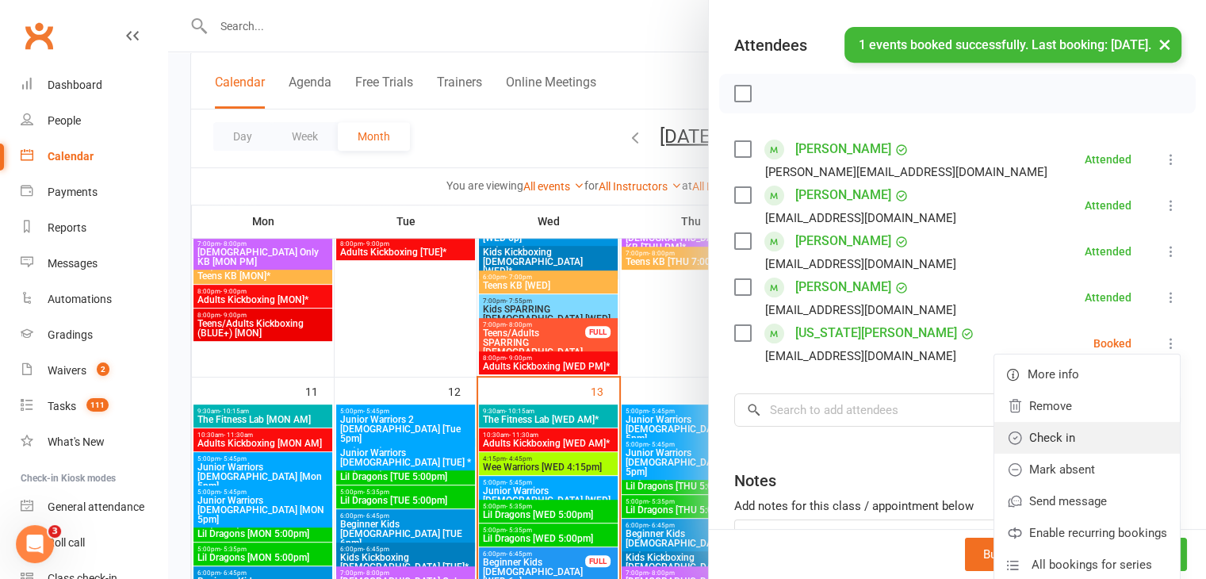
click at [1030, 433] on link "Check in" at bounding box center [1087, 438] width 186 height 32
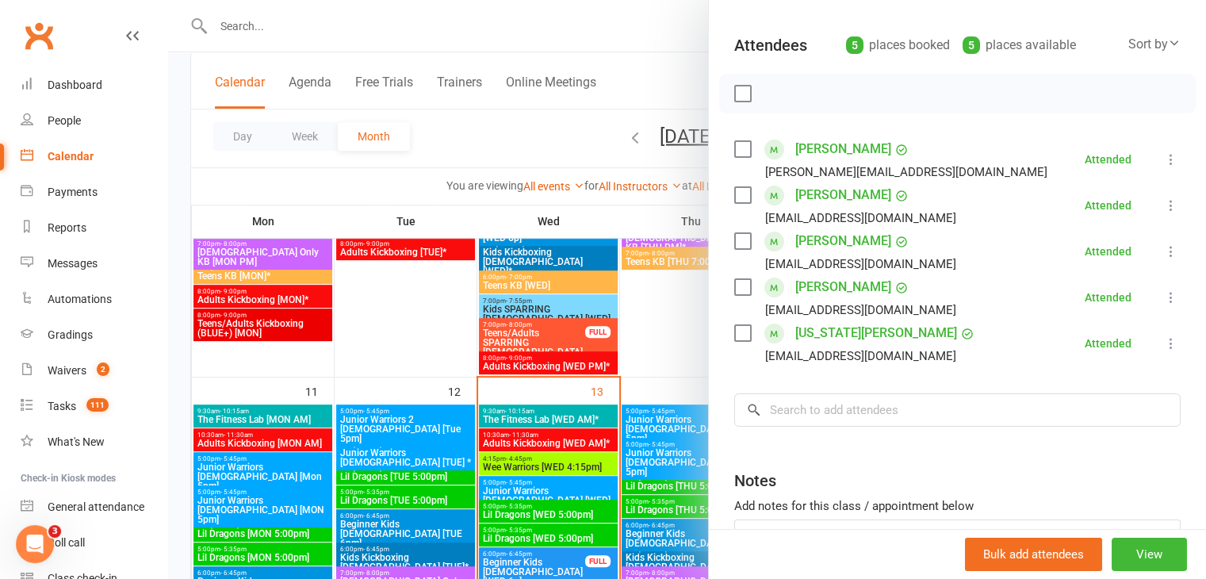
click at [656, 326] on div at bounding box center [687, 289] width 1038 height 579
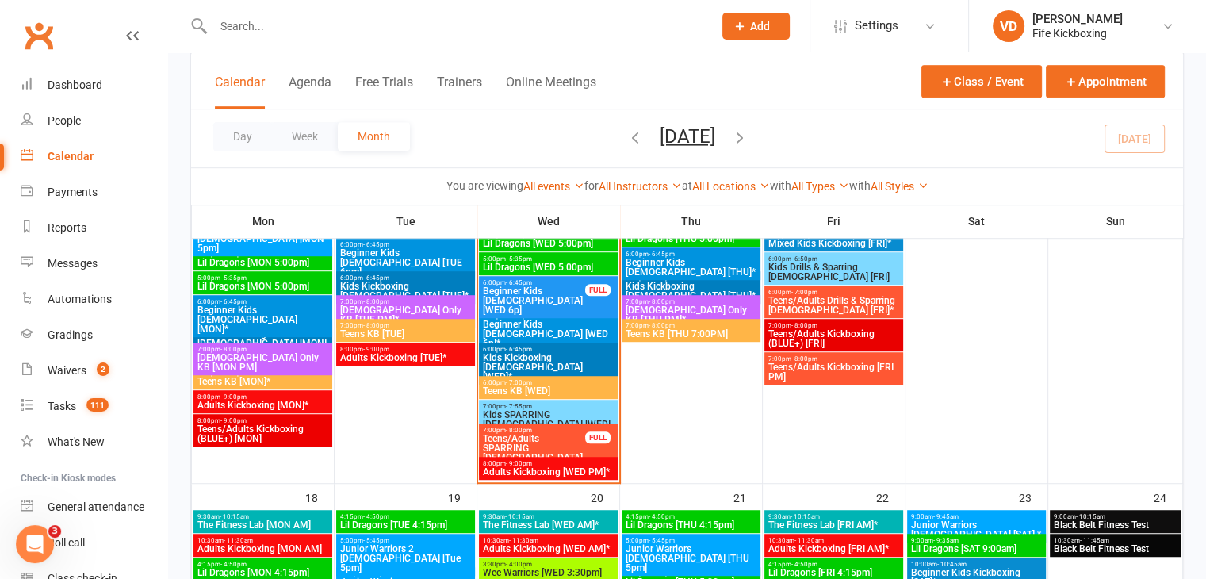
scroll to position [1110, 0]
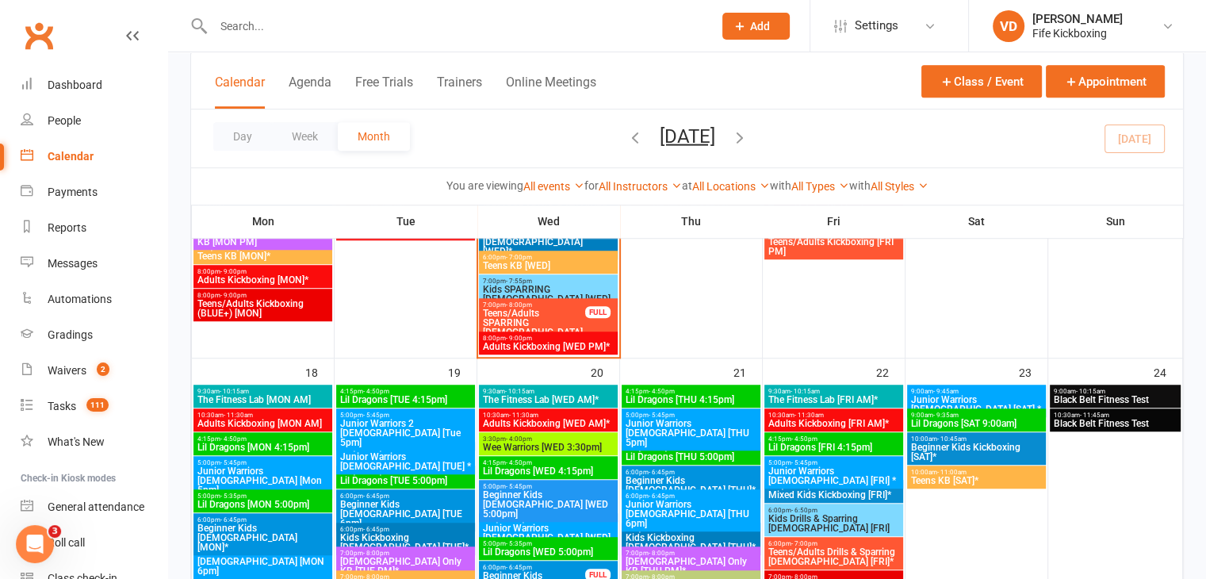
click at [1094, 396] on span "Black Belt Fitness Test" at bounding box center [1115, 400] width 125 height 10
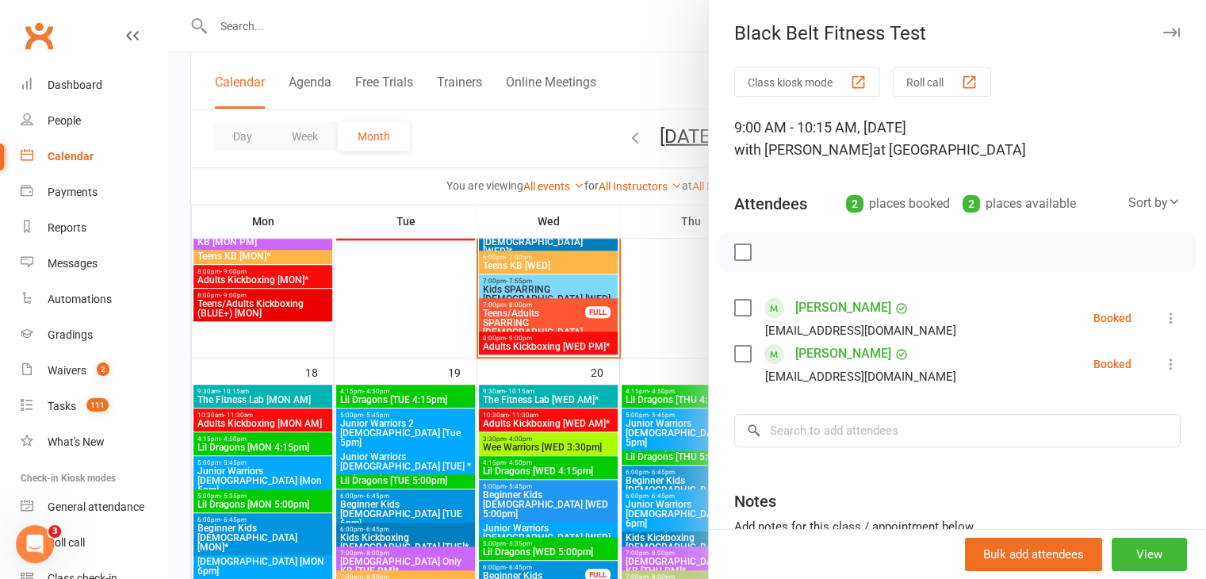
click at [681, 322] on div at bounding box center [687, 289] width 1038 height 579
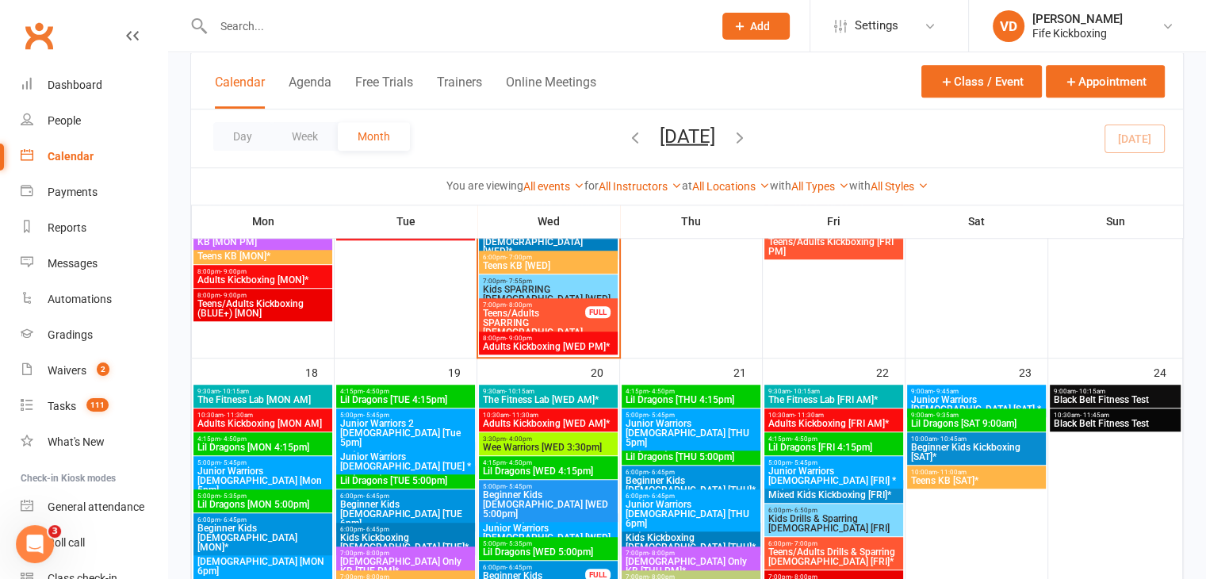
click at [1108, 426] on span "Black Belt Fitness Test" at bounding box center [1115, 424] width 125 height 10
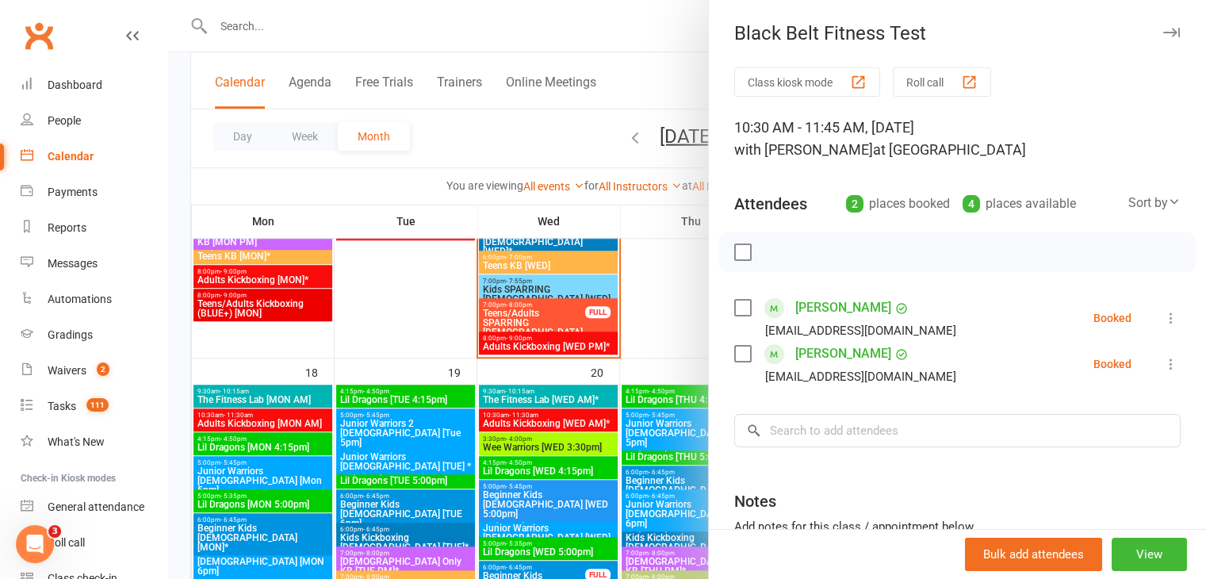
click at [1163, 361] on icon at bounding box center [1171, 364] width 16 height 16
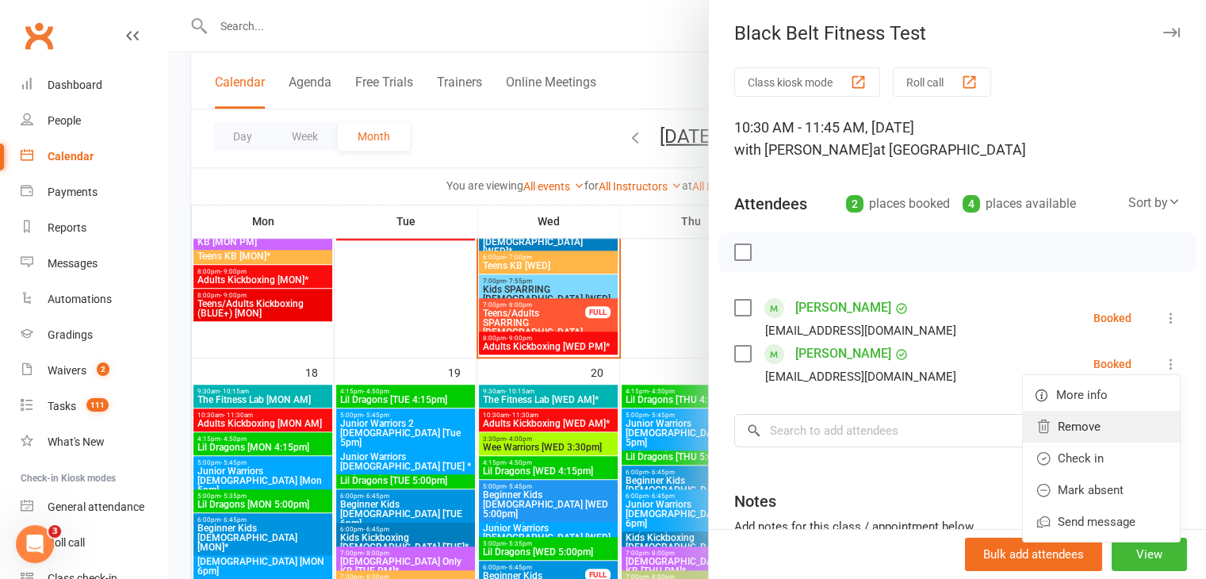
click at [1068, 425] on link "Remove" at bounding box center [1101, 427] width 157 height 32
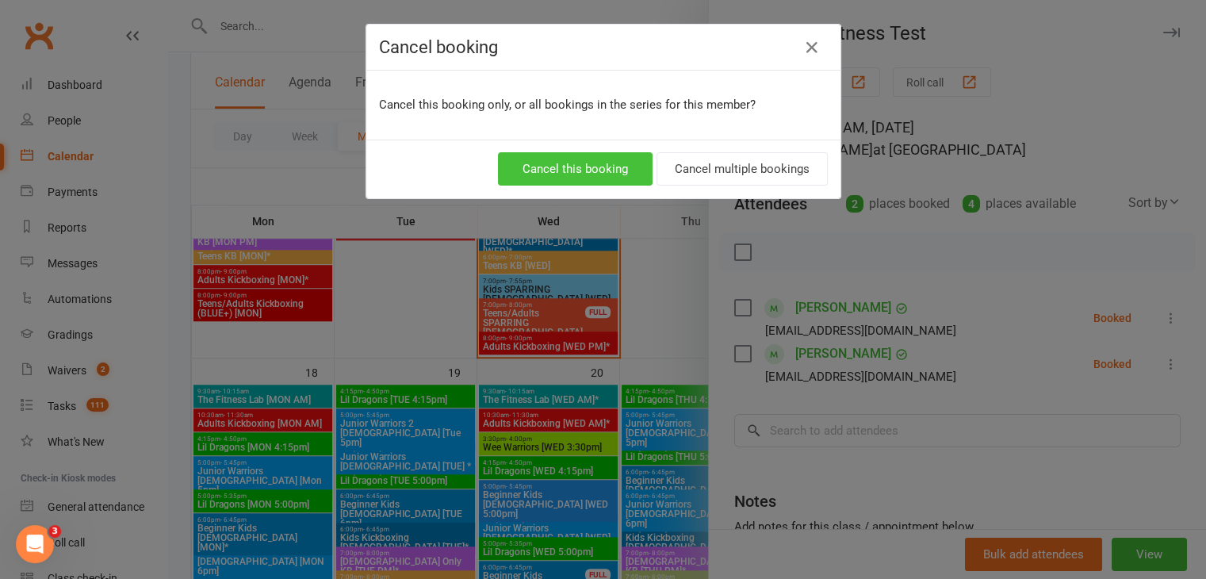
click at [575, 171] on button "Cancel this booking" at bounding box center [575, 168] width 155 height 33
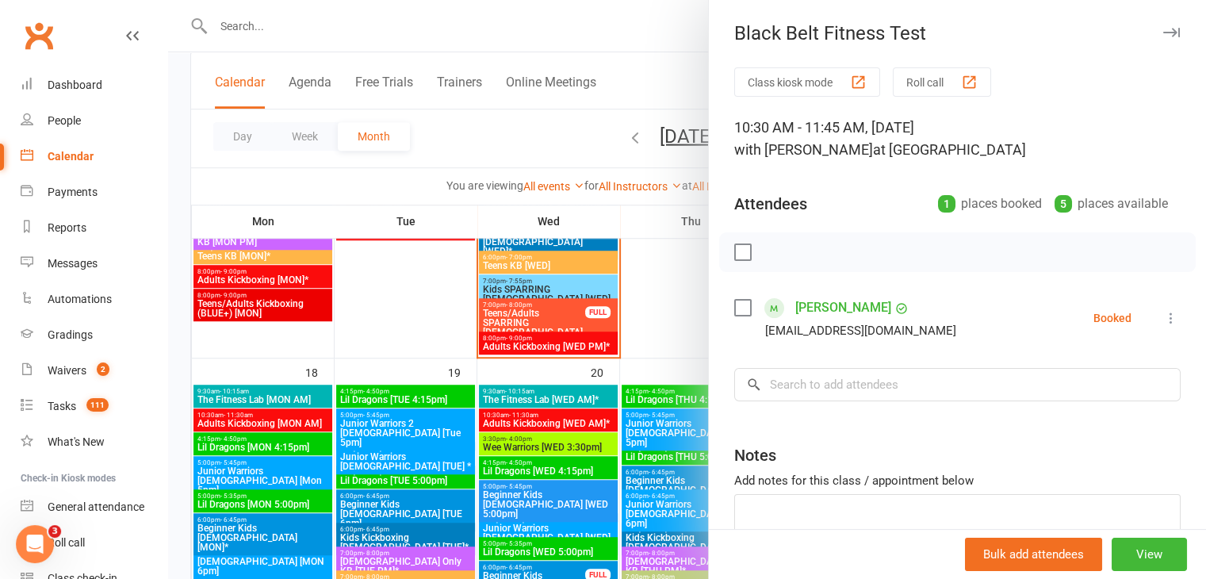
click at [358, 33] on div at bounding box center [687, 289] width 1038 height 579
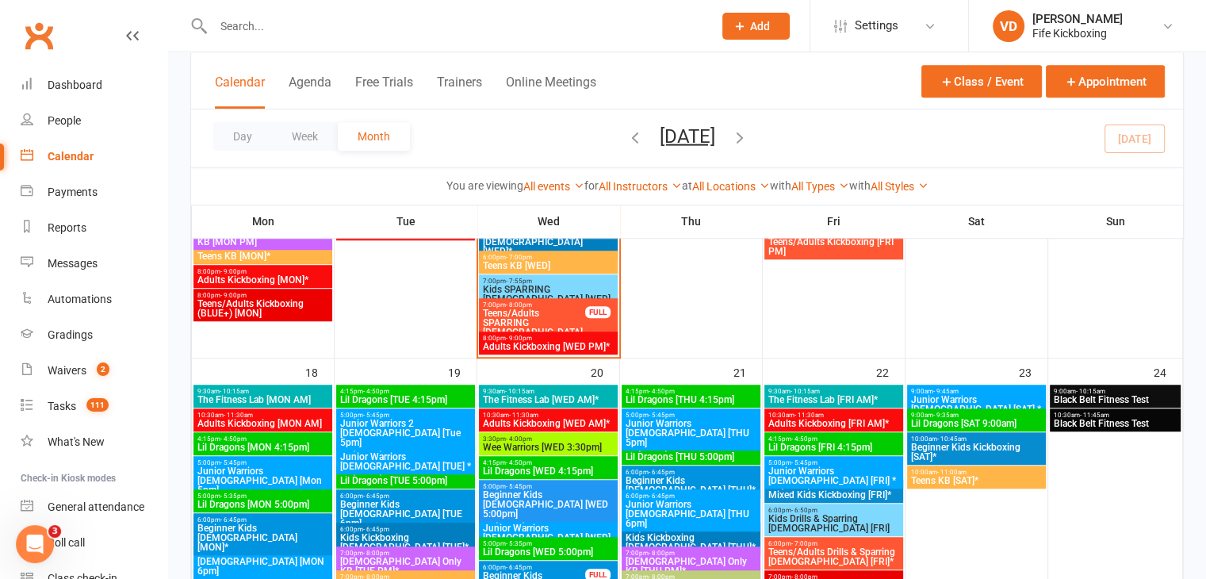
click at [263, 20] on input "text" at bounding box center [455, 26] width 493 height 22
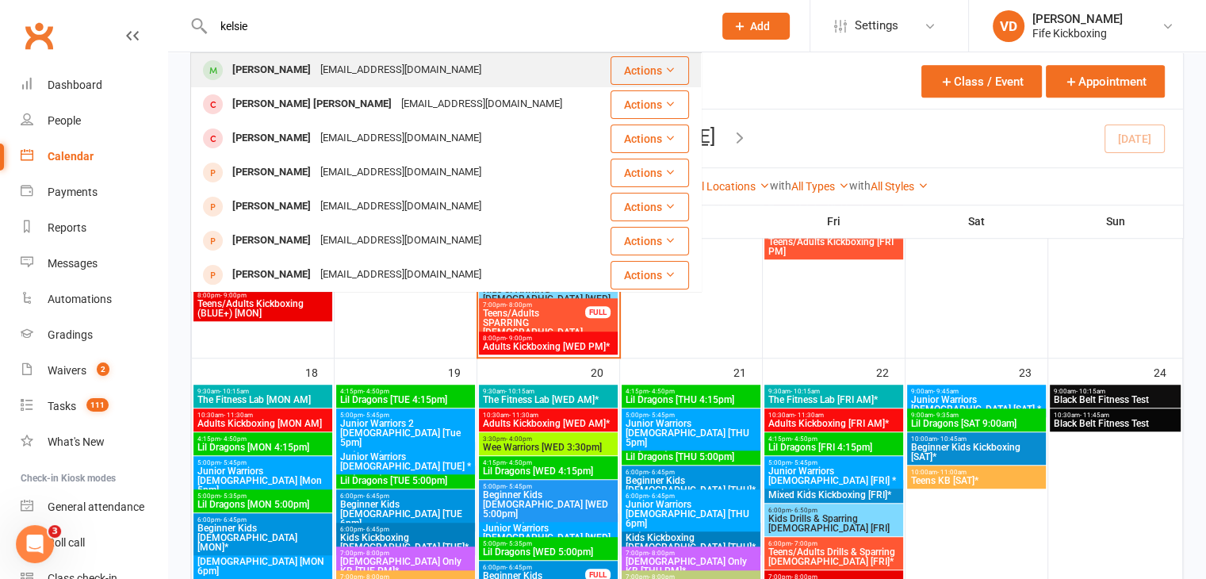
type input "kelsie"
click at [266, 70] on div "[PERSON_NAME]" at bounding box center [272, 70] width 88 height 23
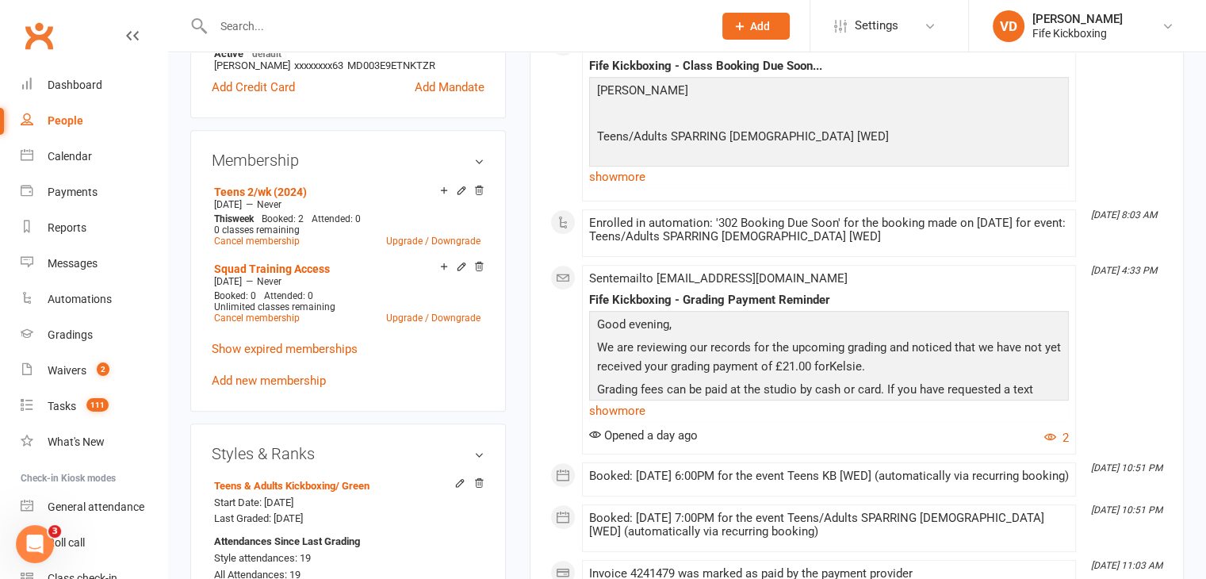
scroll to position [793, 0]
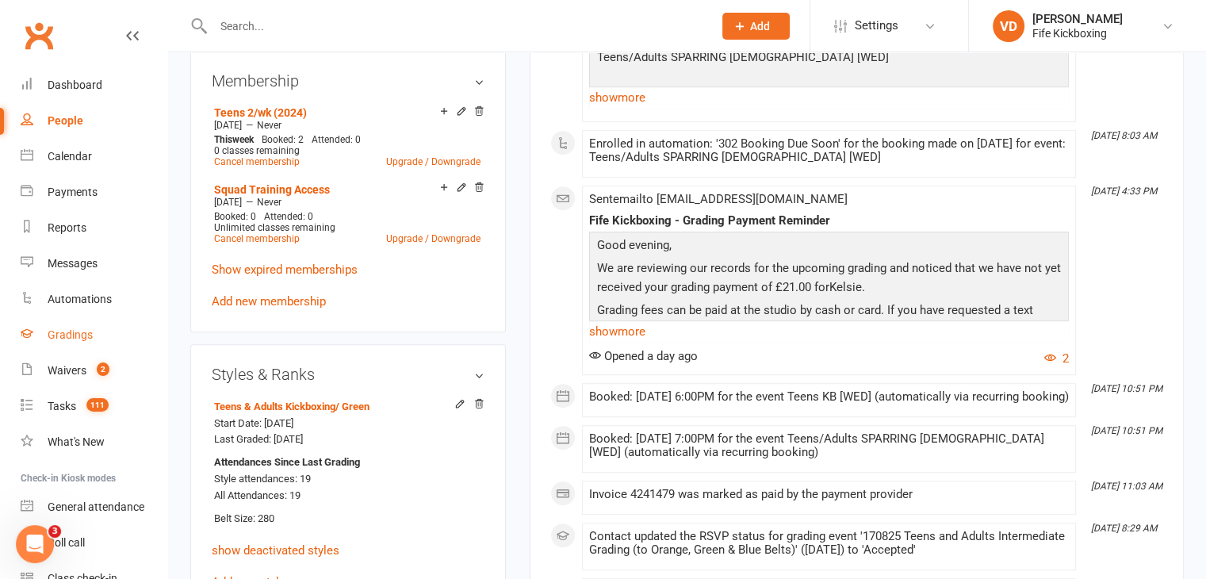
click at [70, 331] on div "Gradings" at bounding box center [70, 334] width 45 height 13
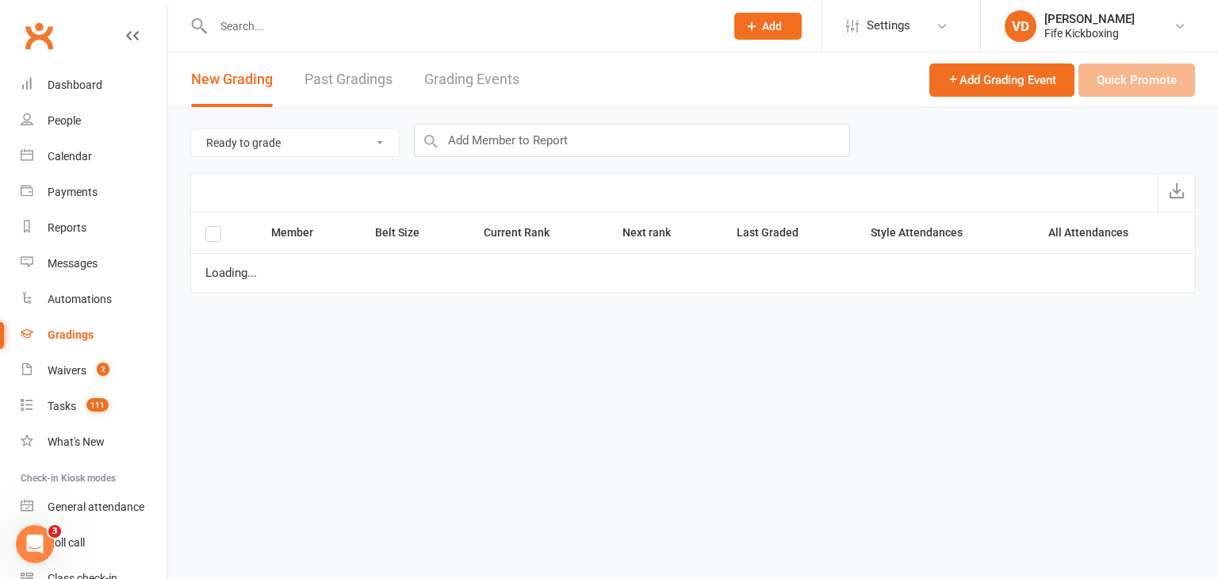
click at [484, 80] on link "Grading Events" at bounding box center [471, 79] width 95 height 55
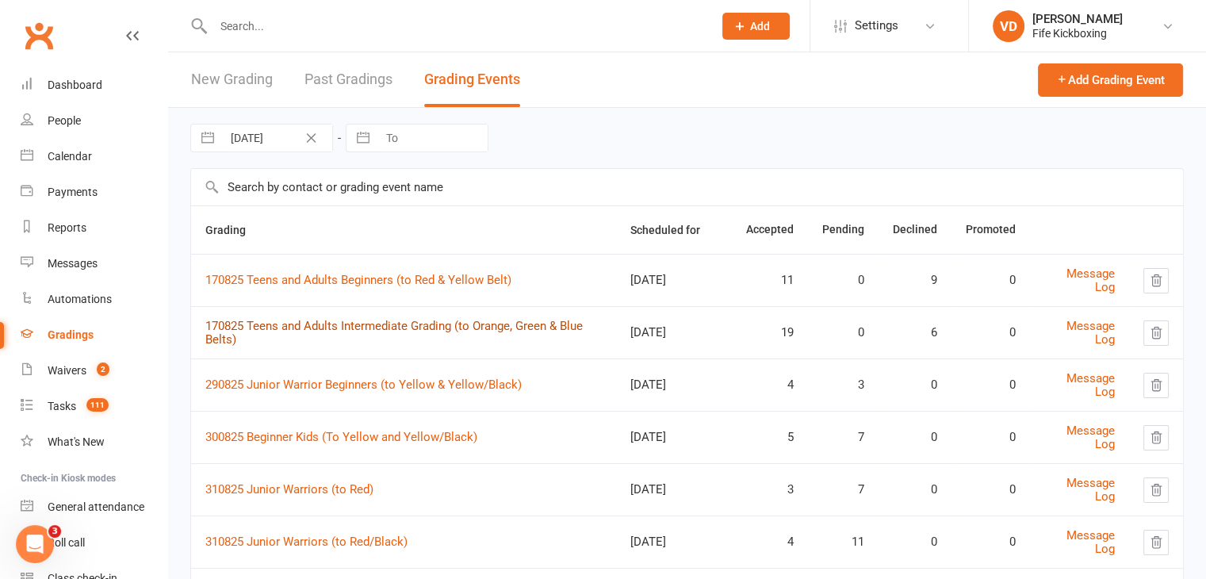
click at [367, 324] on link "170825 Teens and Adults Intermediate Grading (to Orange, Green & Blue Belts)" at bounding box center [393, 333] width 377 height 28
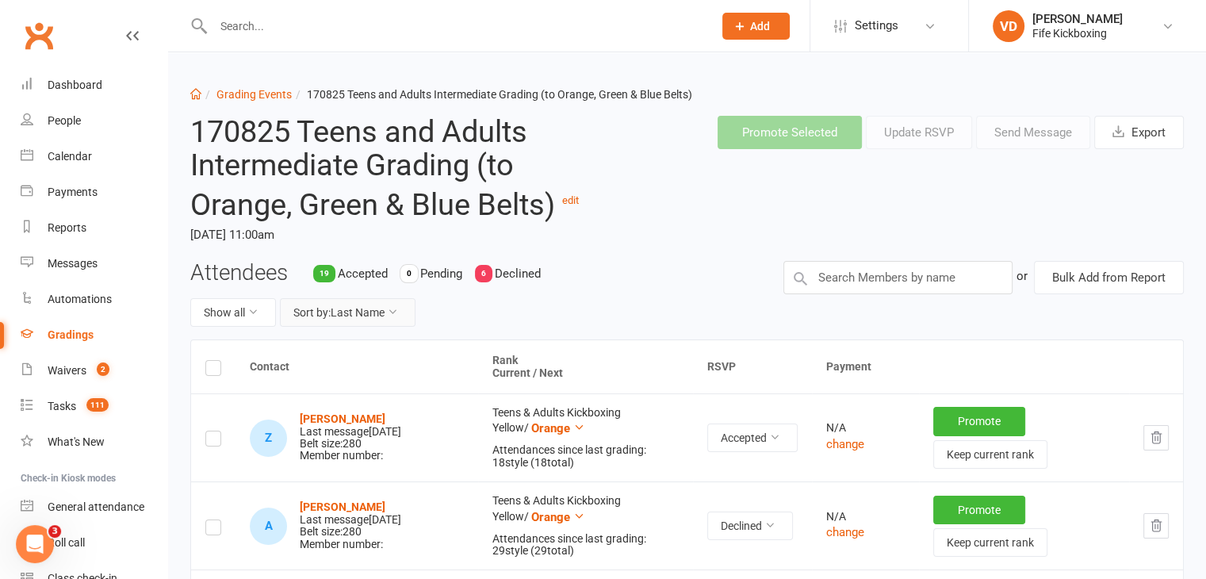
click at [396, 312] on icon at bounding box center [392, 311] width 11 height 11
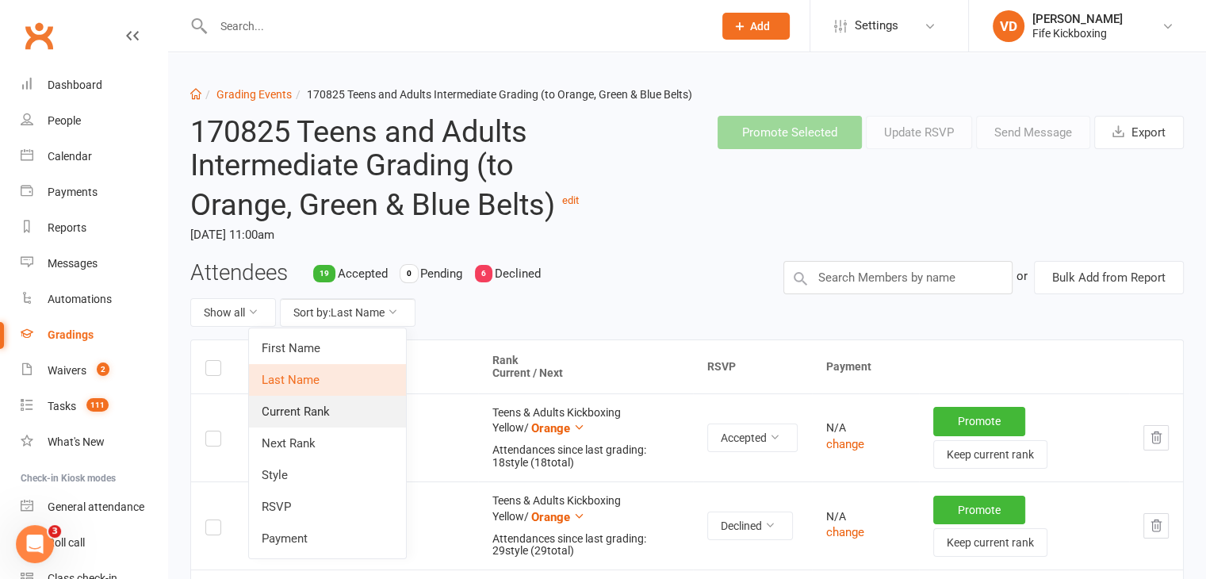
click at [317, 413] on link "Current Rank" at bounding box center [327, 412] width 157 height 32
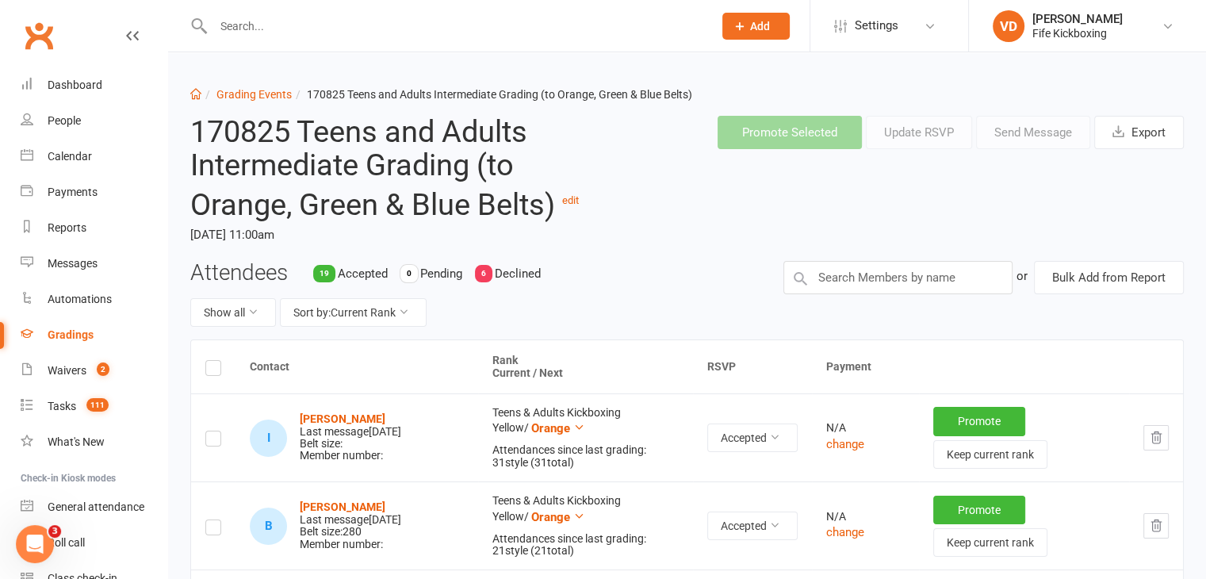
click at [251, 21] on input "text" at bounding box center [455, 26] width 493 height 22
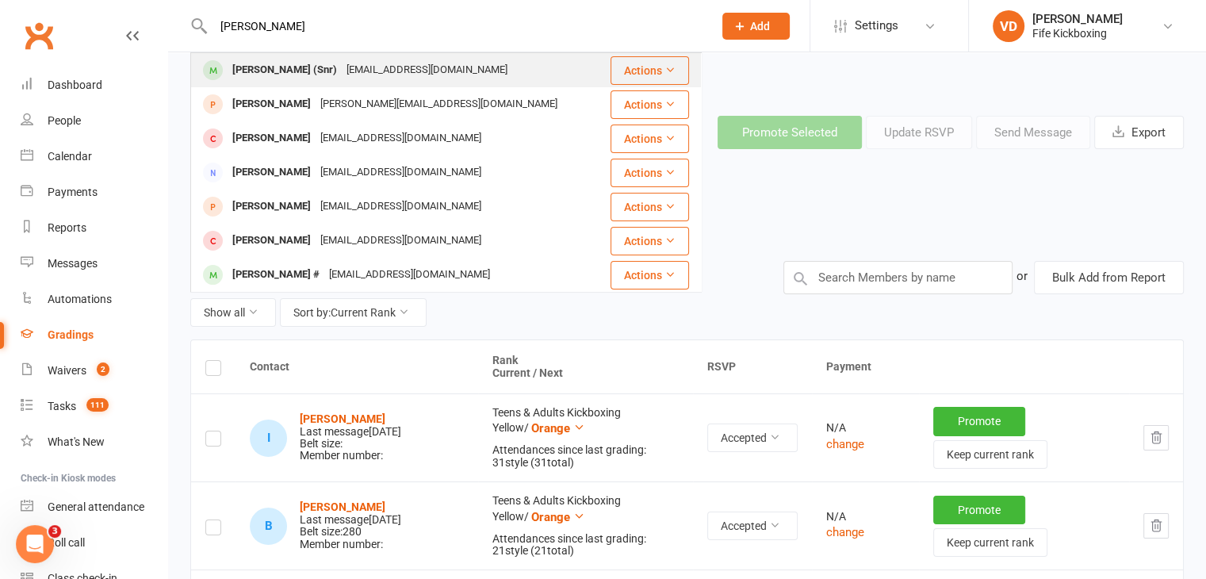
type input "william cook"
click at [253, 67] on div "[PERSON_NAME] (Snr)" at bounding box center [285, 70] width 114 height 23
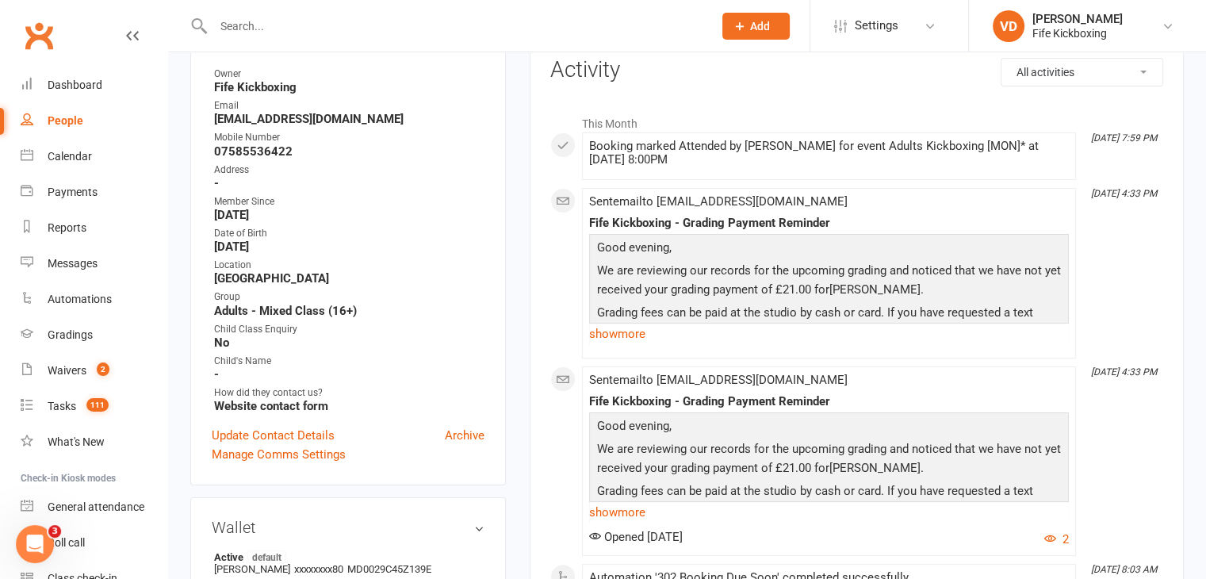
scroll to position [238, 0]
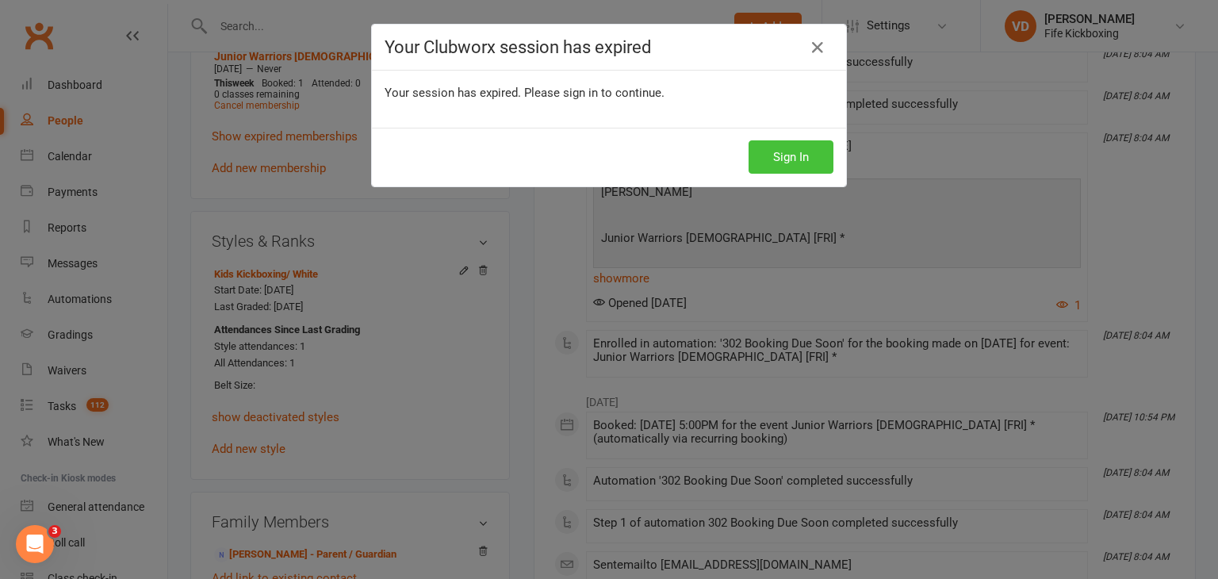
click at [802, 152] on button "Sign In" at bounding box center [790, 156] width 85 height 33
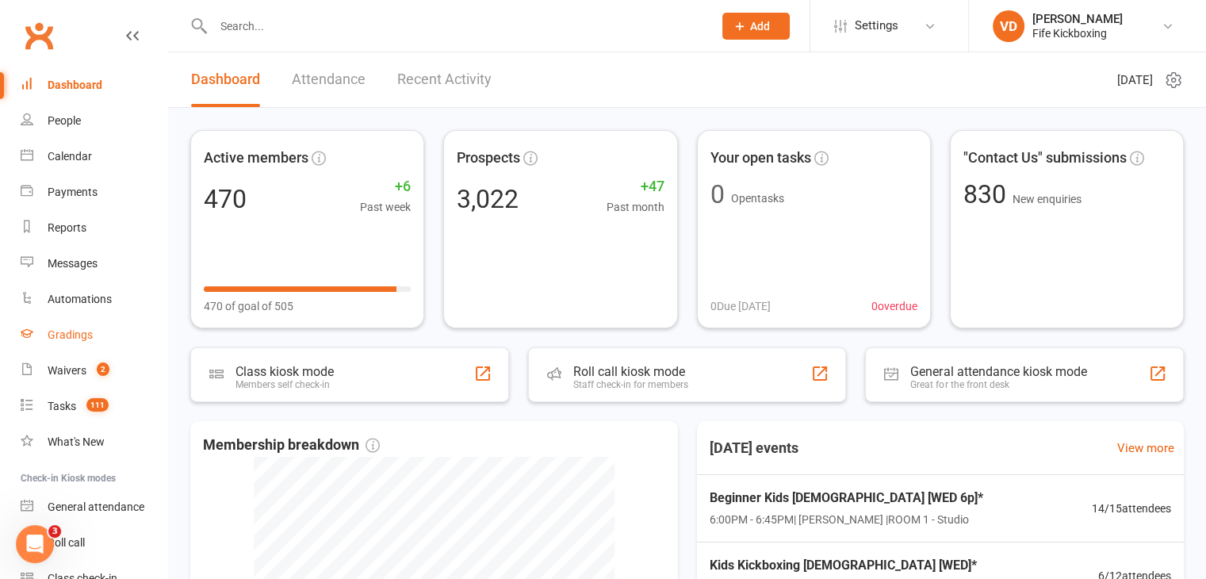
click at [73, 334] on div "Gradings" at bounding box center [70, 334] width 45 height 13
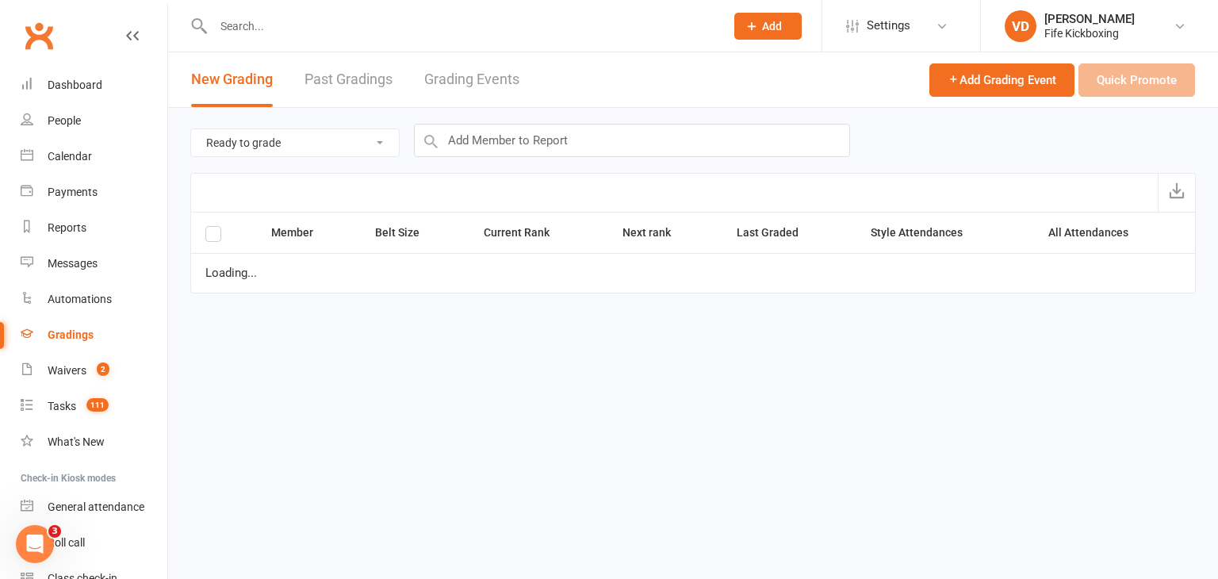
click at [455, 80] on link "Grading Events" at bounding box center [471, 79] width 95 height 55
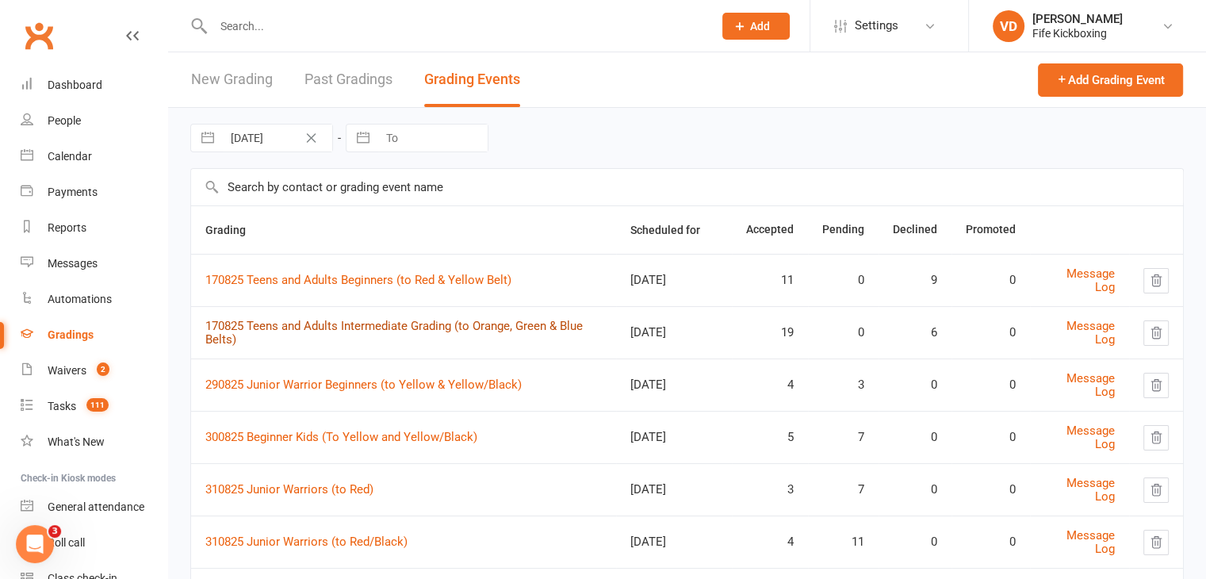
click at [342, 323] on link "170825 Teens and Adults Intermediate Grading (to Orange, Green & Blue Belts)" at bounding box center [393, 333] width 377 height 28
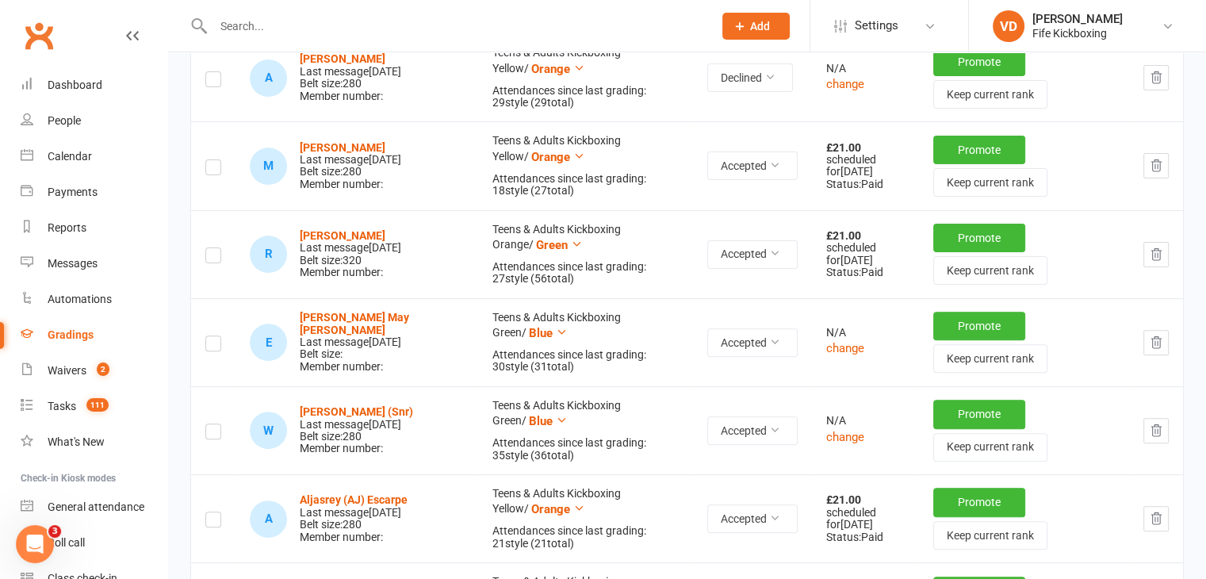
scroll to position [476, 0]
